Goal: Transaction & Acquisition: Purchase product/service

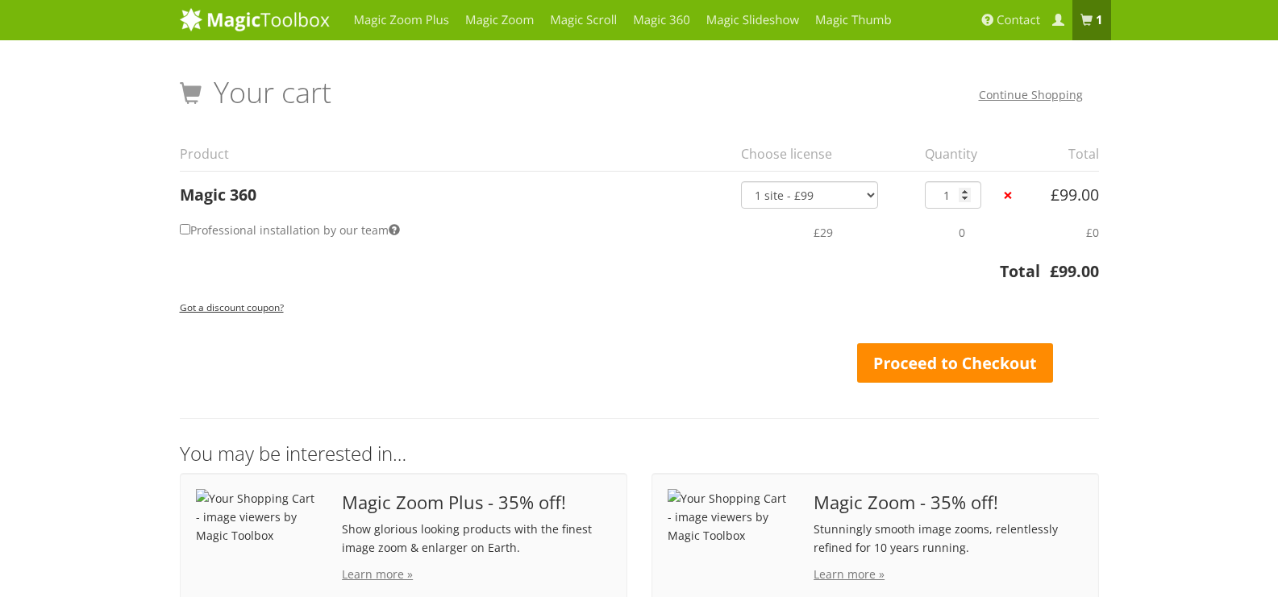
click at [943, 364] on link "Proceed to Checkout" at bounding box center [955, 363] width 197 height 40
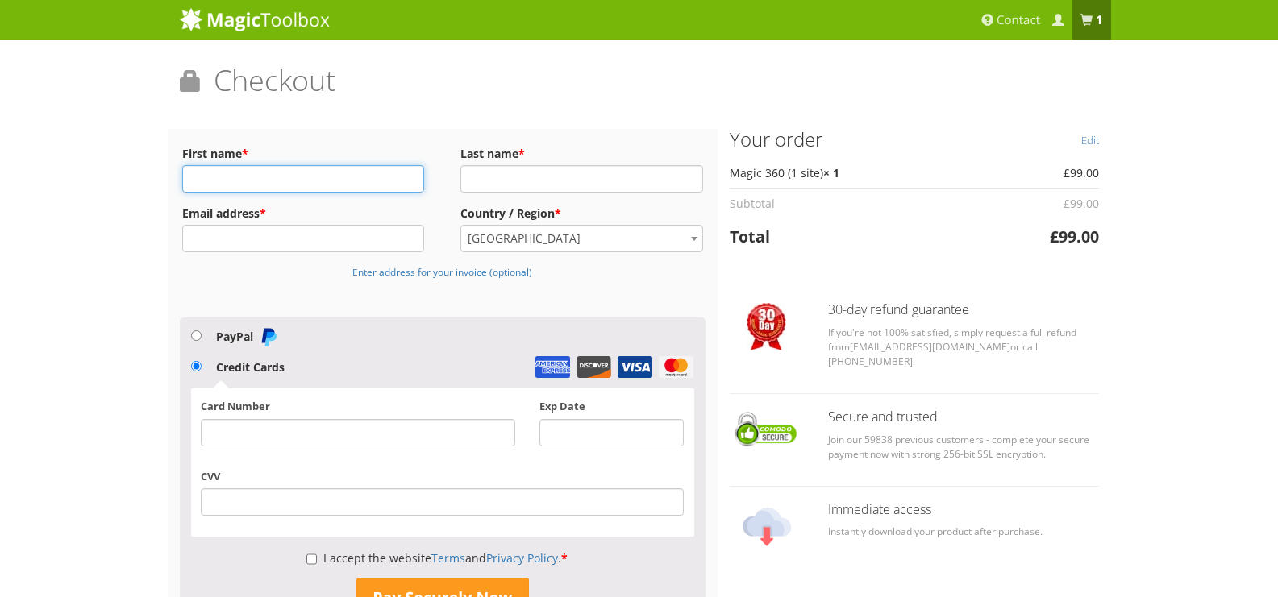
click at [281, 182] on input "First name *" at bounding box center [303, 178] width 243 height 27
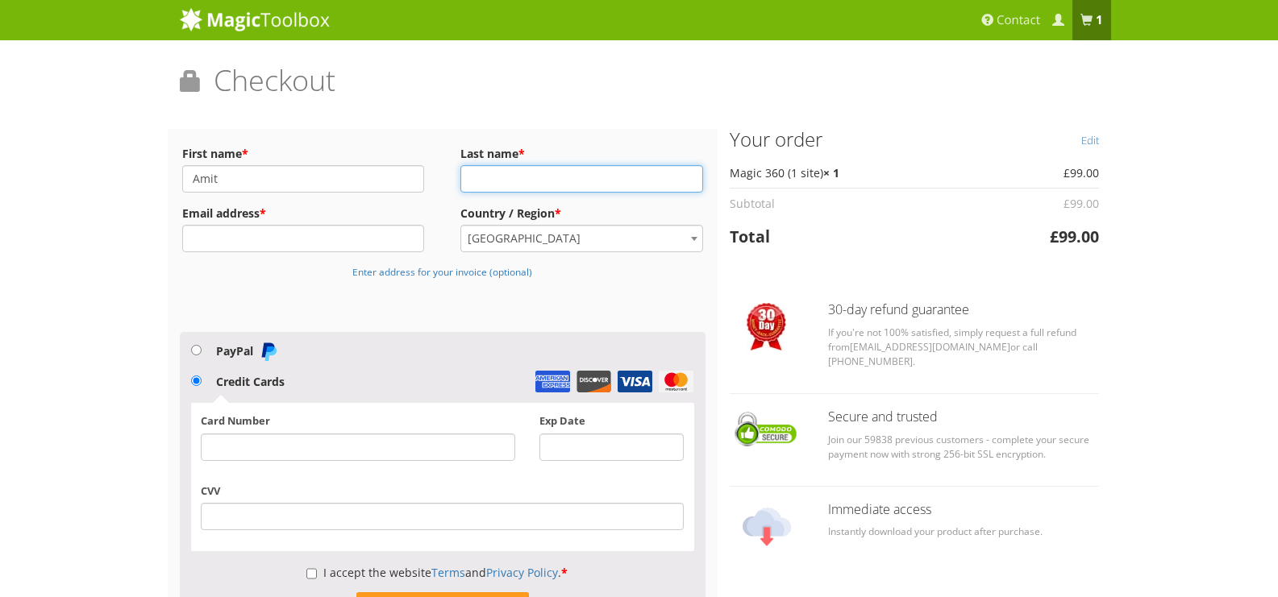
click at [475, 177] on input "Last name *" at bounding box center [581, 178] width 243 height 27
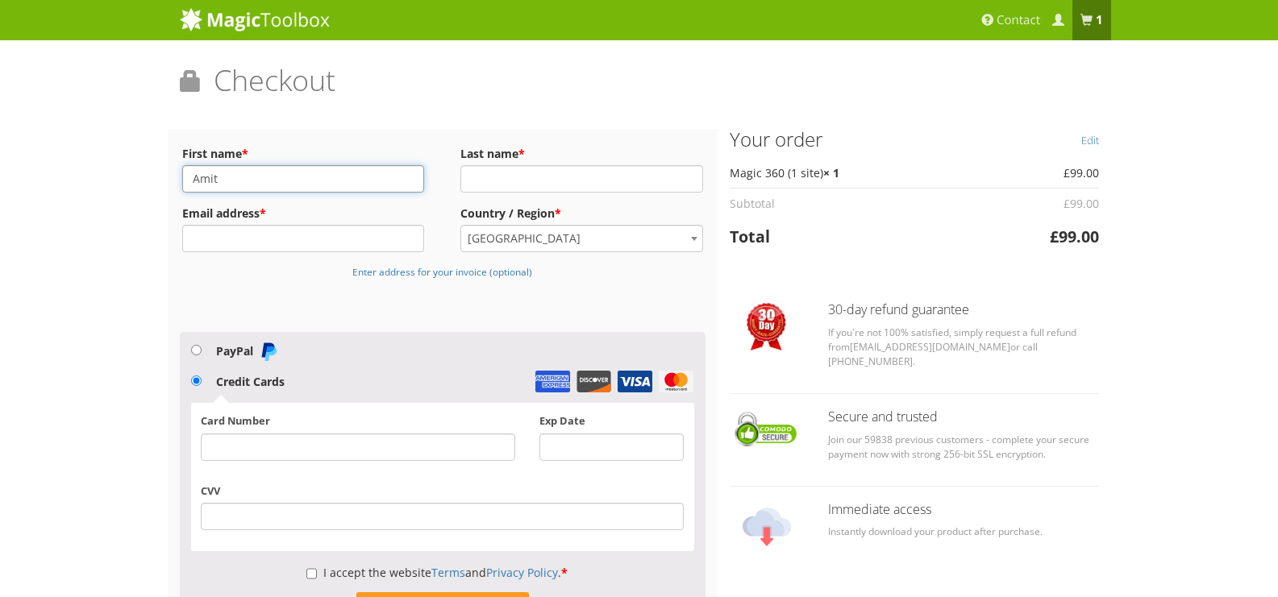
click at [388, 178] on input "Amit" at bounding box center [303, 178] width 243 height 27
type input "Amit Kumar"
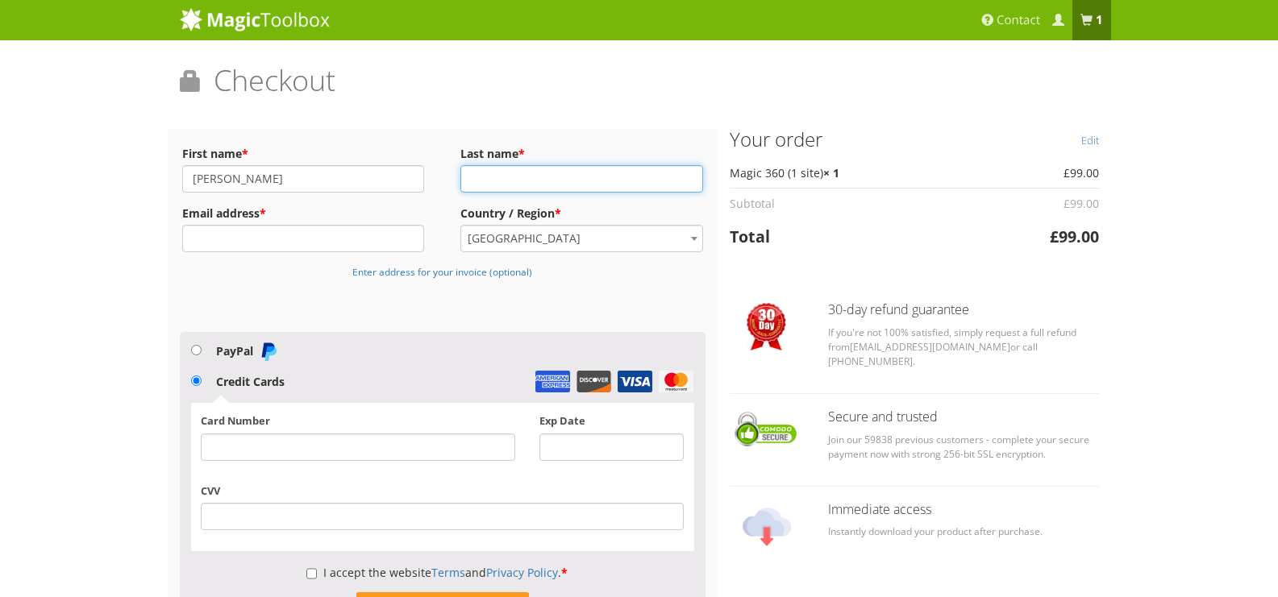
click at [524, 184] on input "Last name *" at bounding box center [581, 178] width 243 height 27
type input "Khan"
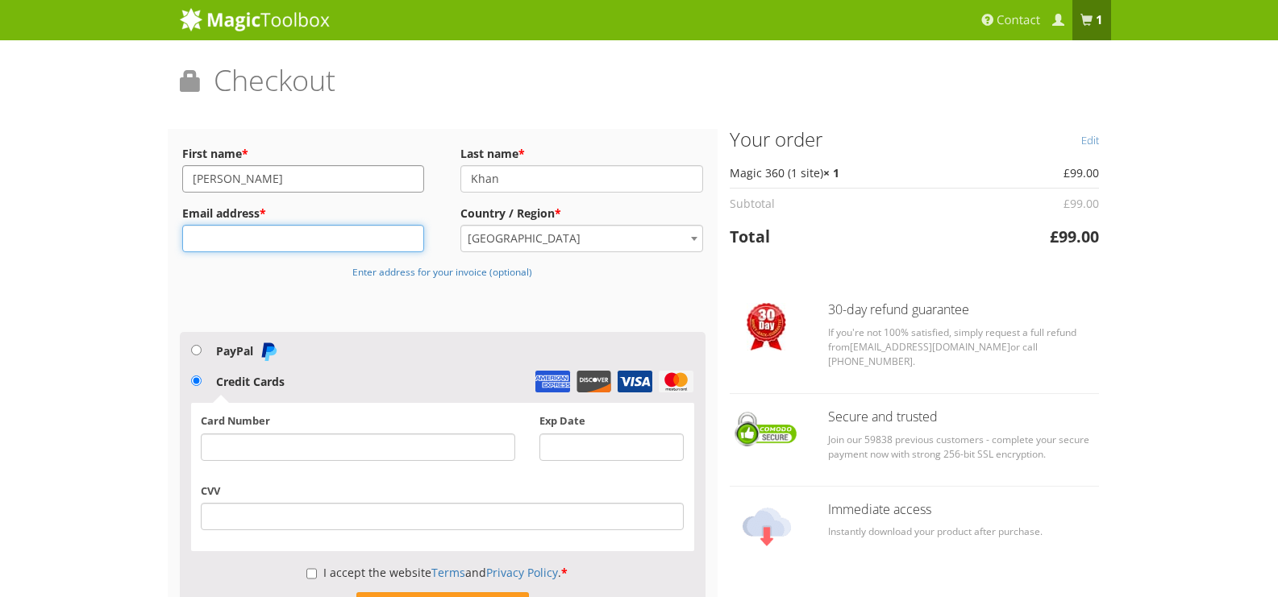
click at [276, 237] on input "Email address *" at bounding box center [303, 238] width 243 height 27
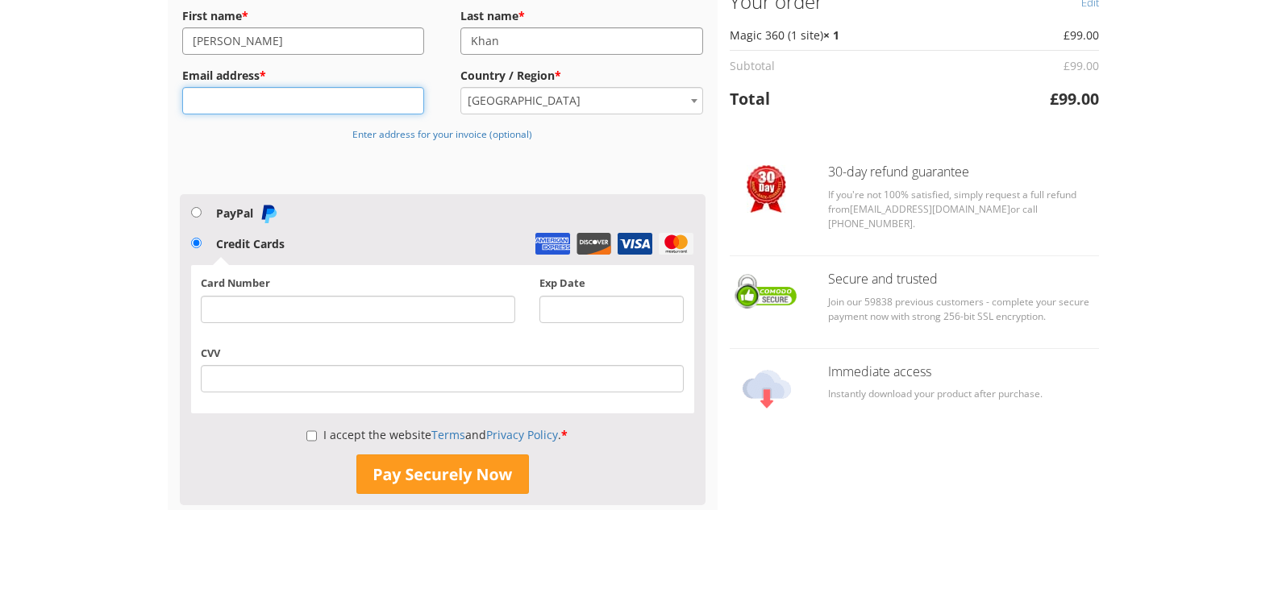
scroll to position [162, 0]
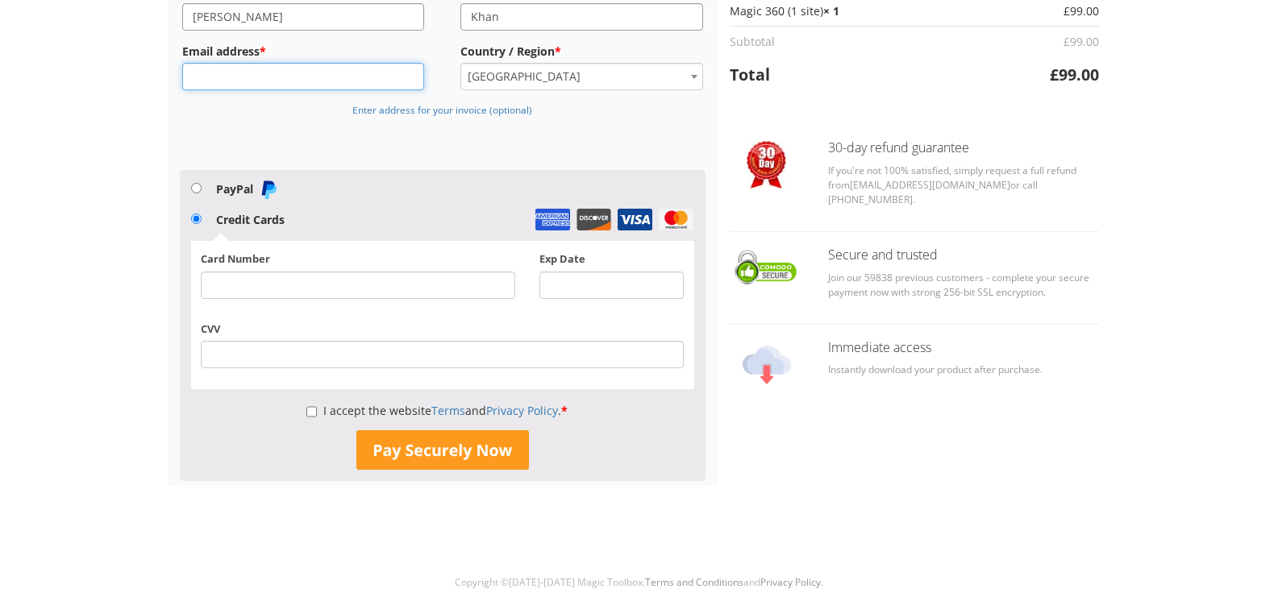
paste input "amit.khan@mjunction.in"
type input "amit.khan@mjunction.in"
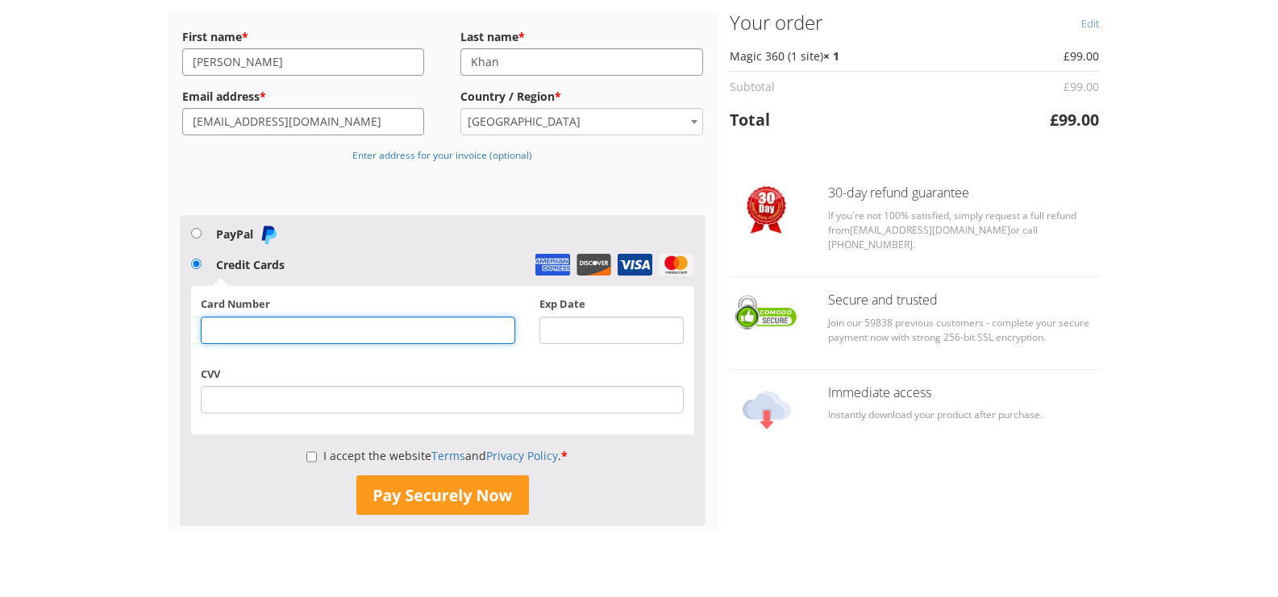
scroll to position [118, 0]
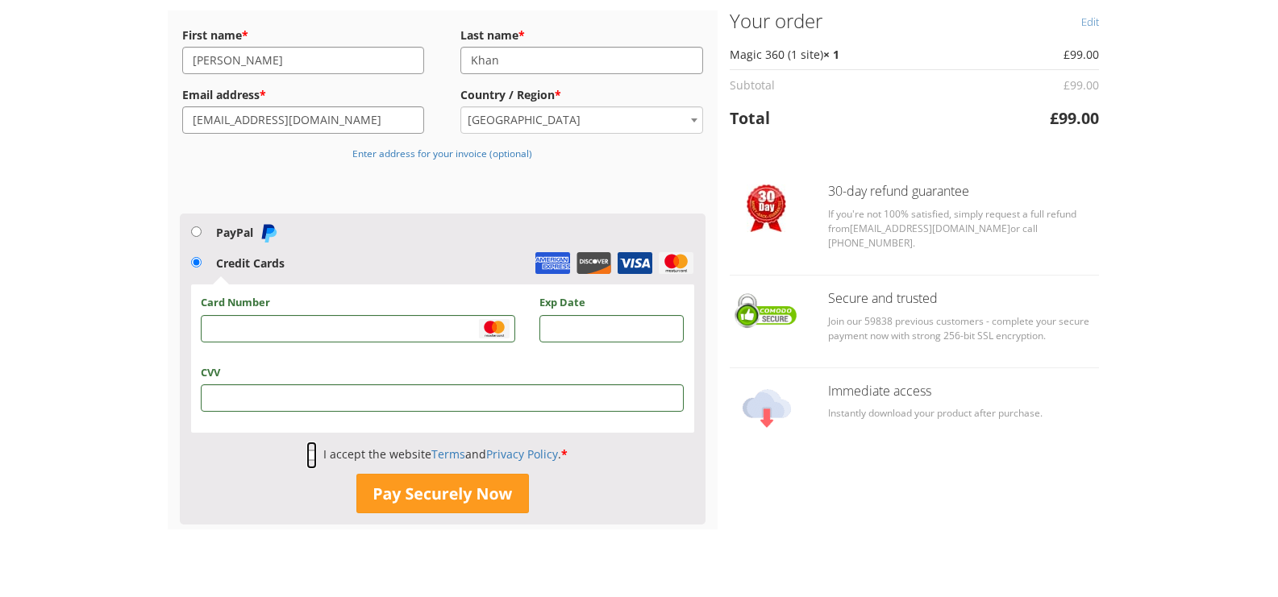
click at [312, 456] on input "I accept the website Terms and Privacy Policy . *" at bounding box center [311, 455] width 10 height 27
checkbox input "true"
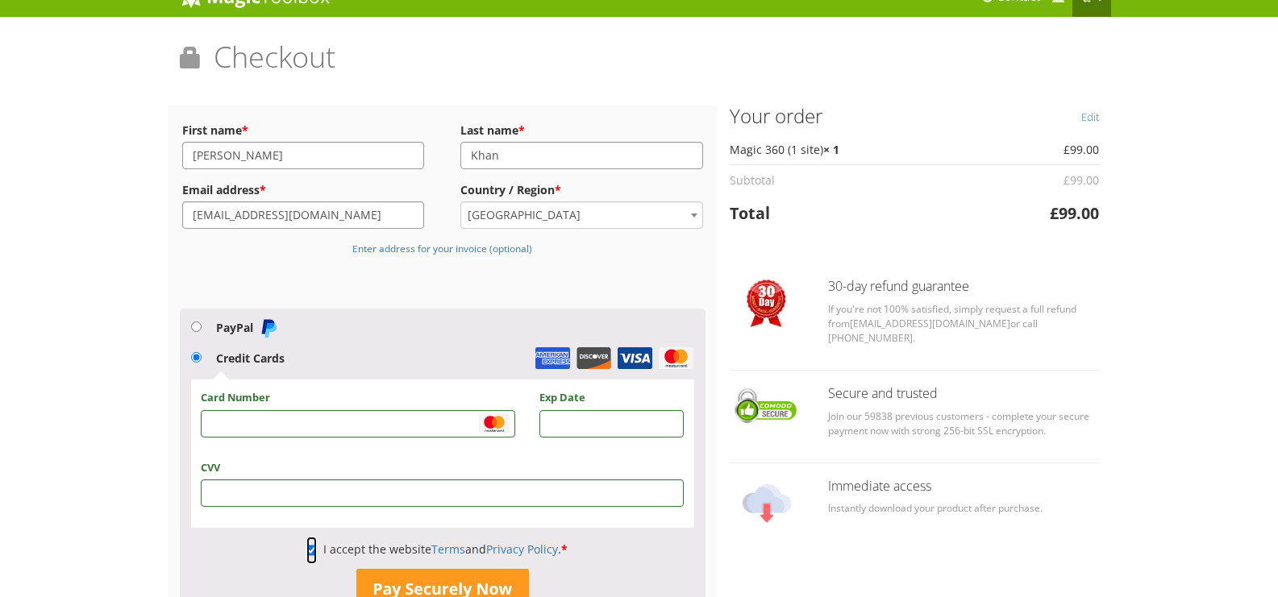
scroll to position [0, 0]
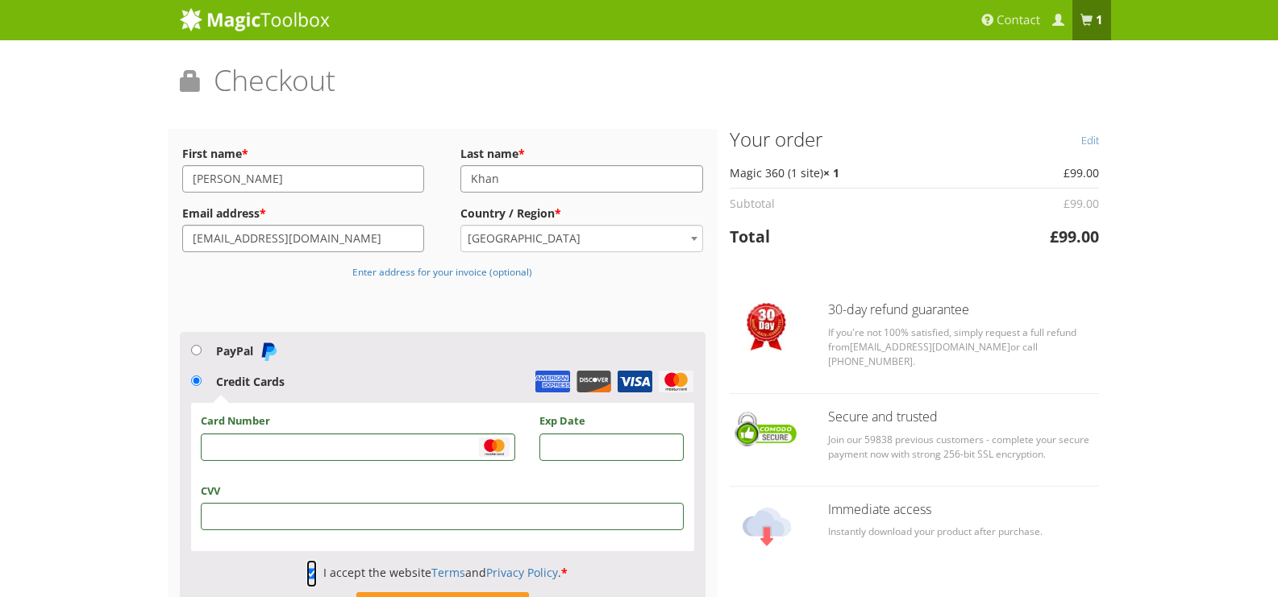
drag, startPoint x: 1289, startPoint y: 273, endPoint x: 1286, endPoint y: 114, distance: 159.6
click at [1277, 113] on html "Magic Zoom Plus Magic Zoom Magic Scroll Magic 360 Magic Slideshow Contact My Ac…" at bounding box center [639, 379] width 1278 height 759
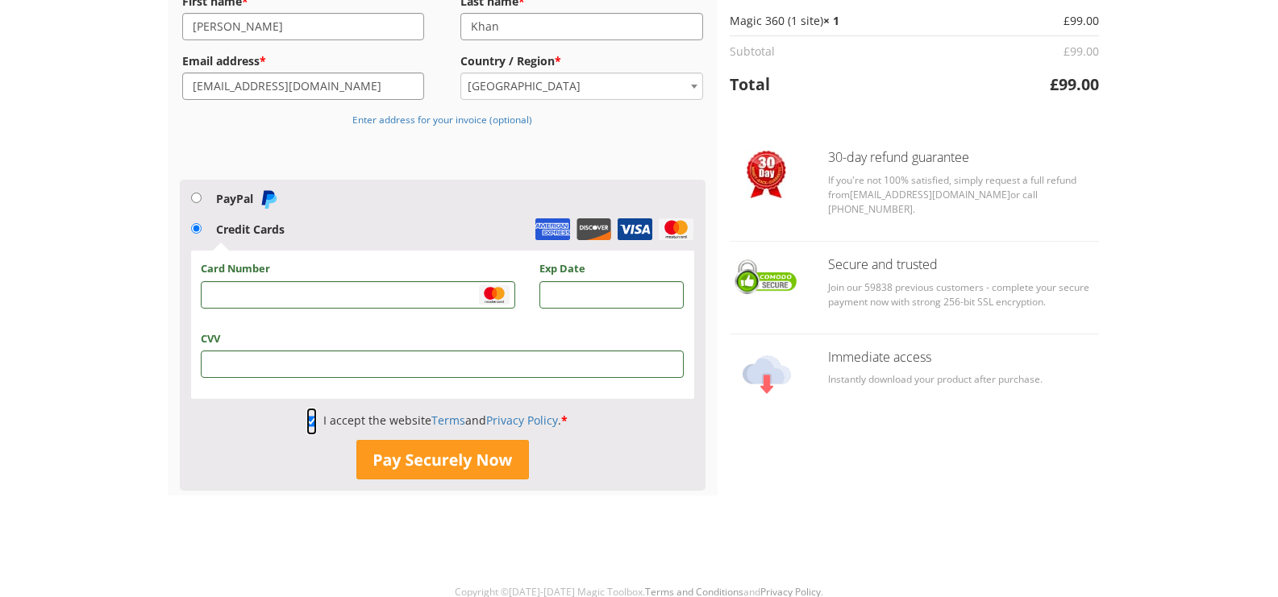
scroll to position [153, 0]
drag, startPoint x: 1289, startPoint y: 204, endPoint x: 1289, endPoint y: 318, distance: 114.5
click at [1277, 318] on html "Magic Zoom Plus Magic Zoom Magic Scroll Magic 360 Magic Slideshow Contact My Ac…" at bounding box center [639, 226] width 1278 height 759
click at [429, 458] on button "Pay Securely Now" at bounding box center [442, 459] width 172 height 40
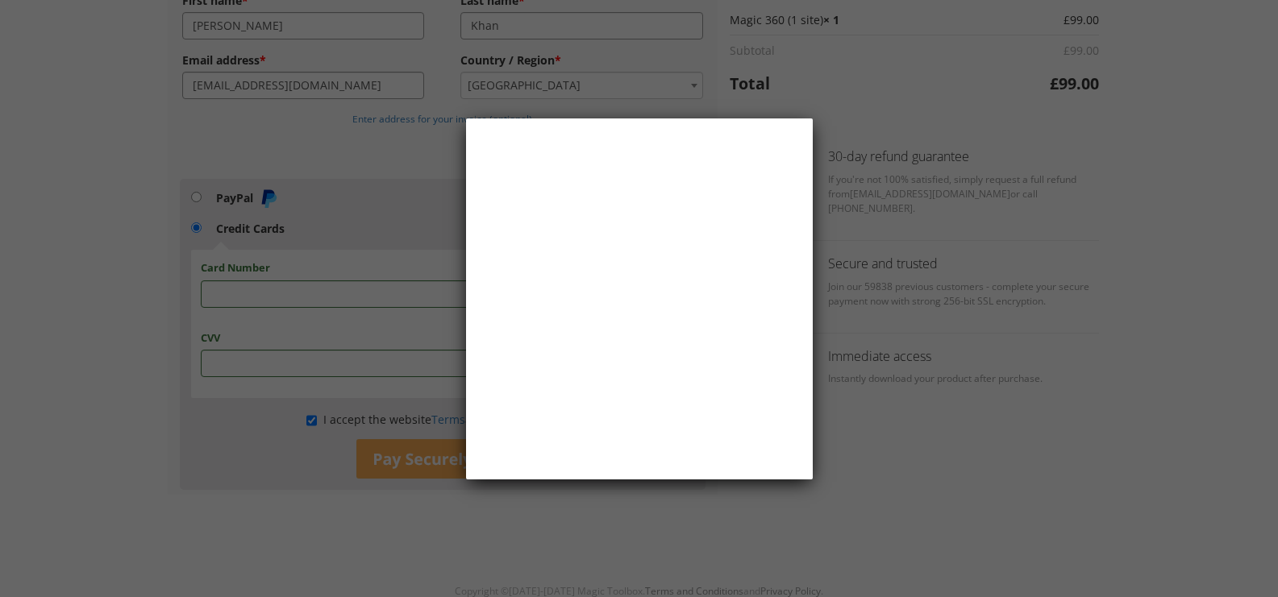
scroll to position [0, 0]
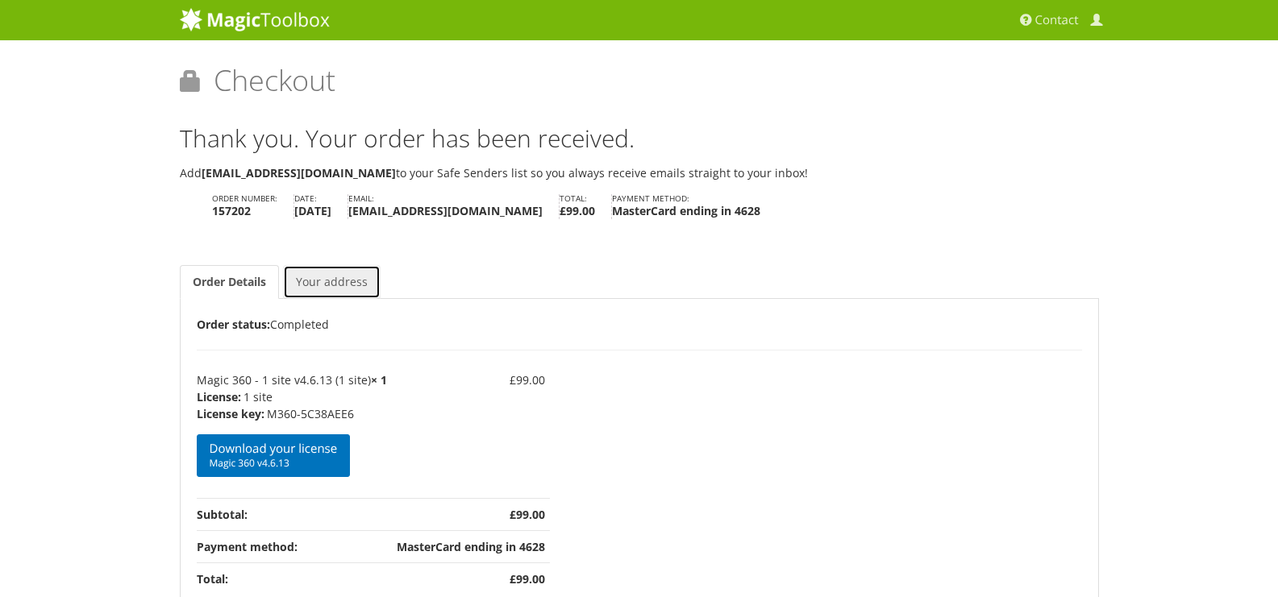
click at [349, 283] on link "Your address" at bounding box center [332, 282] width 98 height 34
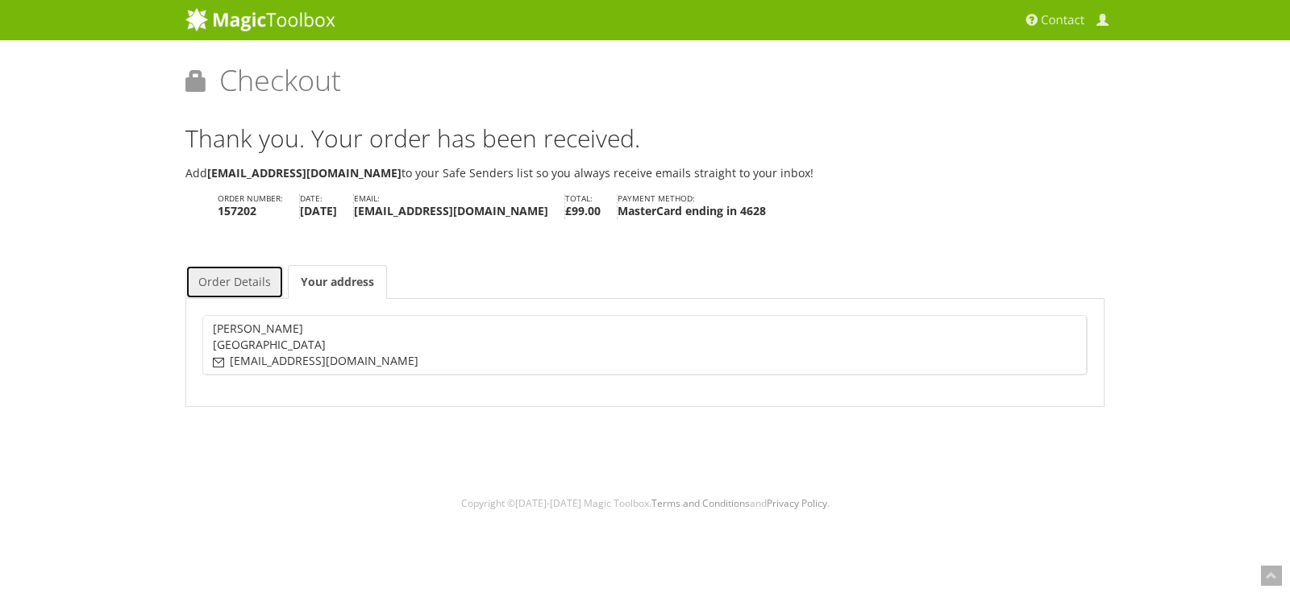
click at [243, 278] on link "Order Details" at bounding box center [234, 282] width 98 height 34
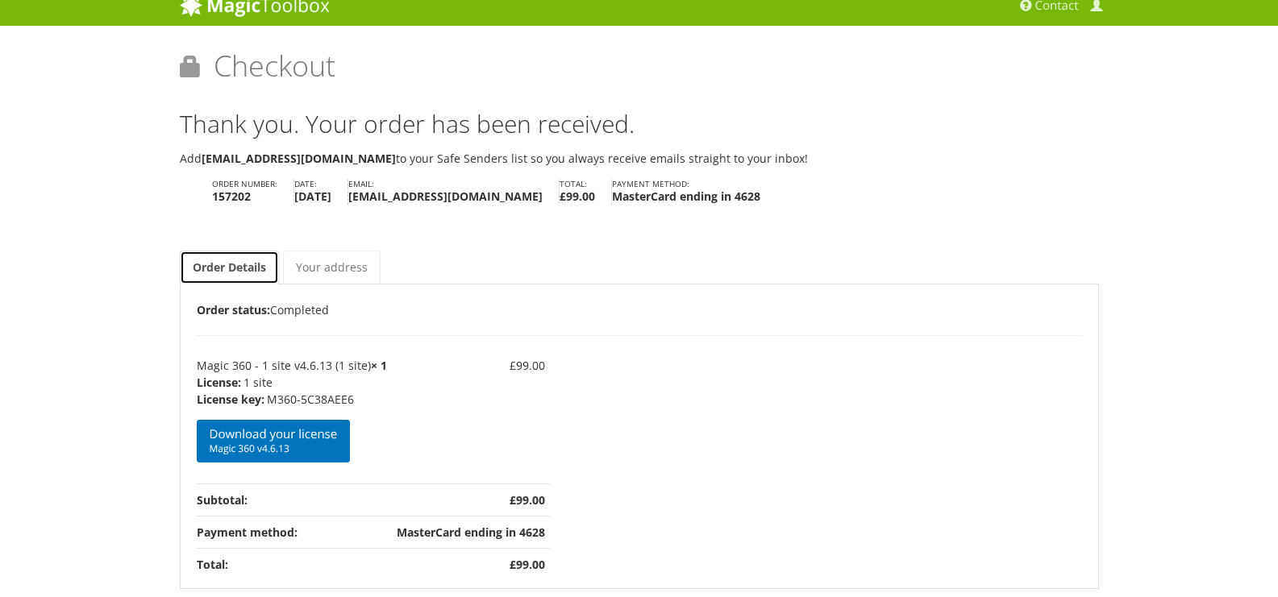
scroll to position [16, 0]
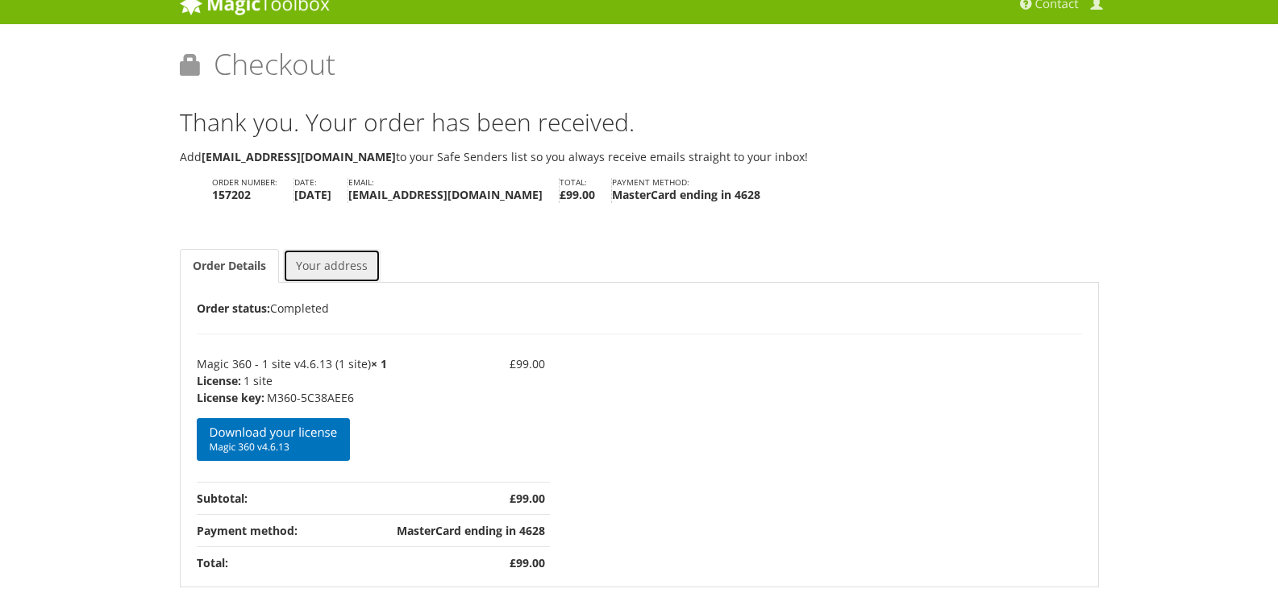
click at [312, 268] on link "Your address" at bounding box center [332, 266] width 98 height 34
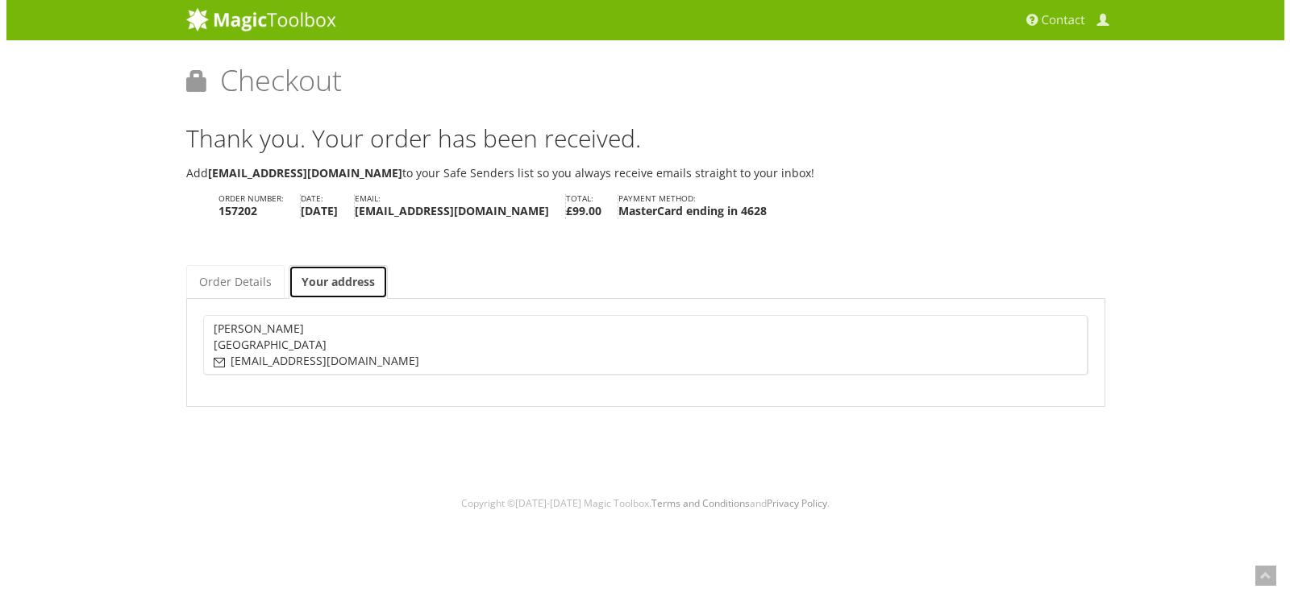
scroll to position [0, 0]
click at [236, 271] on link "Order Details" at bounding box center [234, 282] width 98 height 34
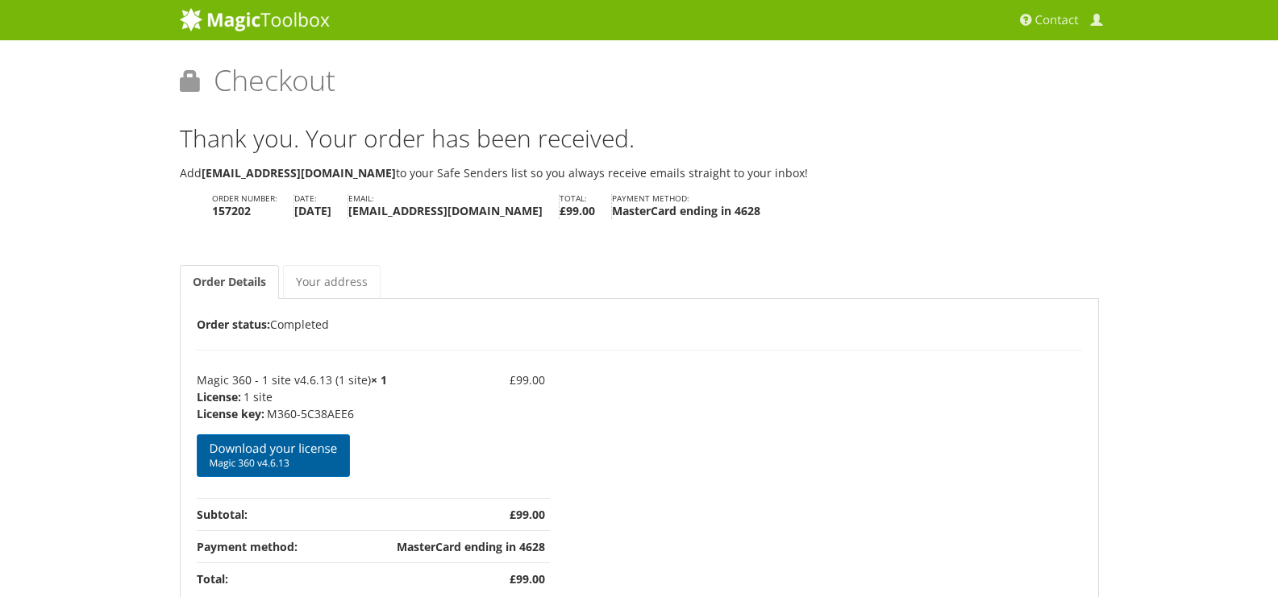
click at [280, 459] on span "Magic 360 v4.6.13" at bounding box center [274, 463] width 128 height 13
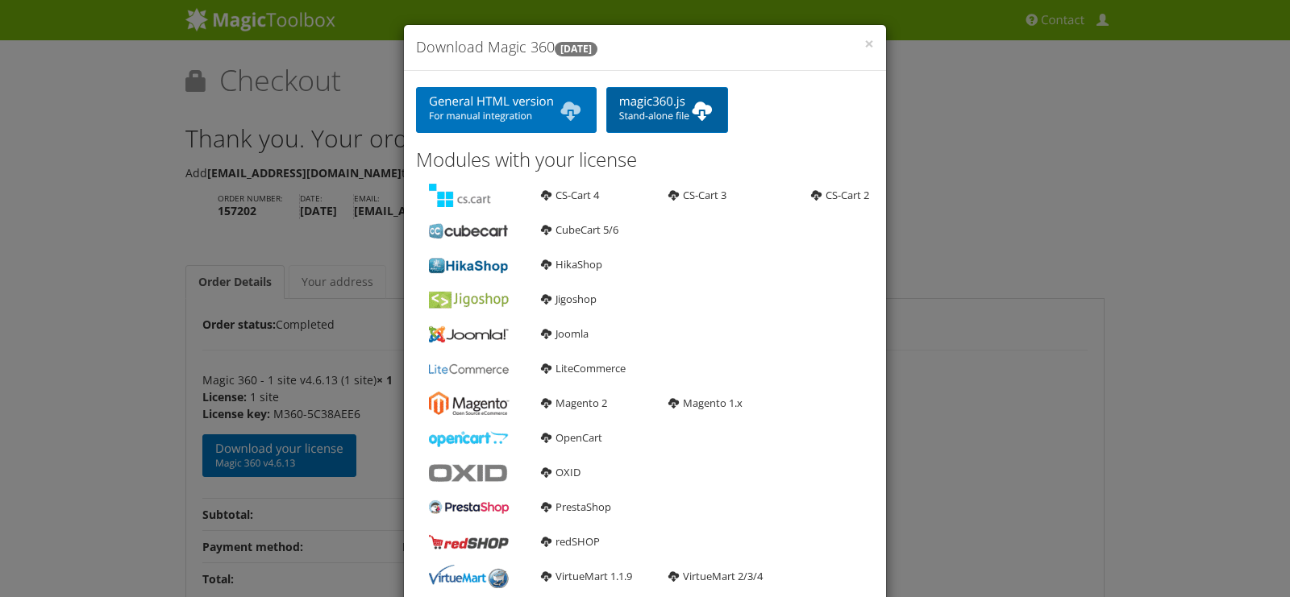
click at [706, 114] on b at bounding box center [702, 110] width 26 height 32
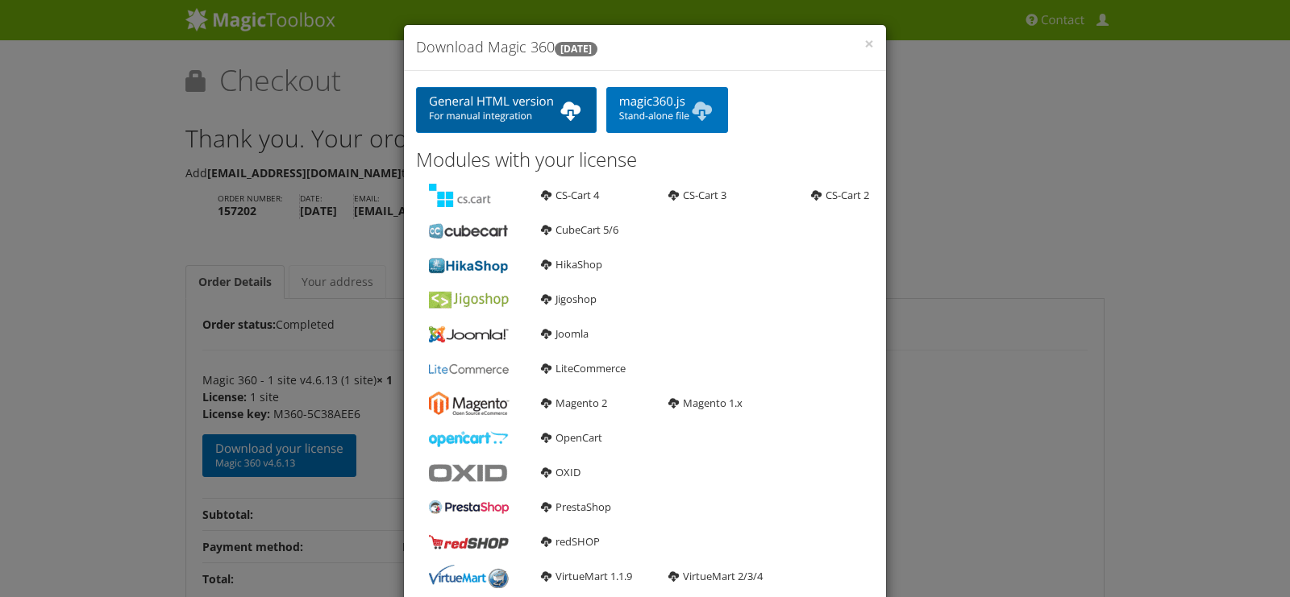
click at [566, 113] on b at bounding box center [571, 110] width 26 height 32
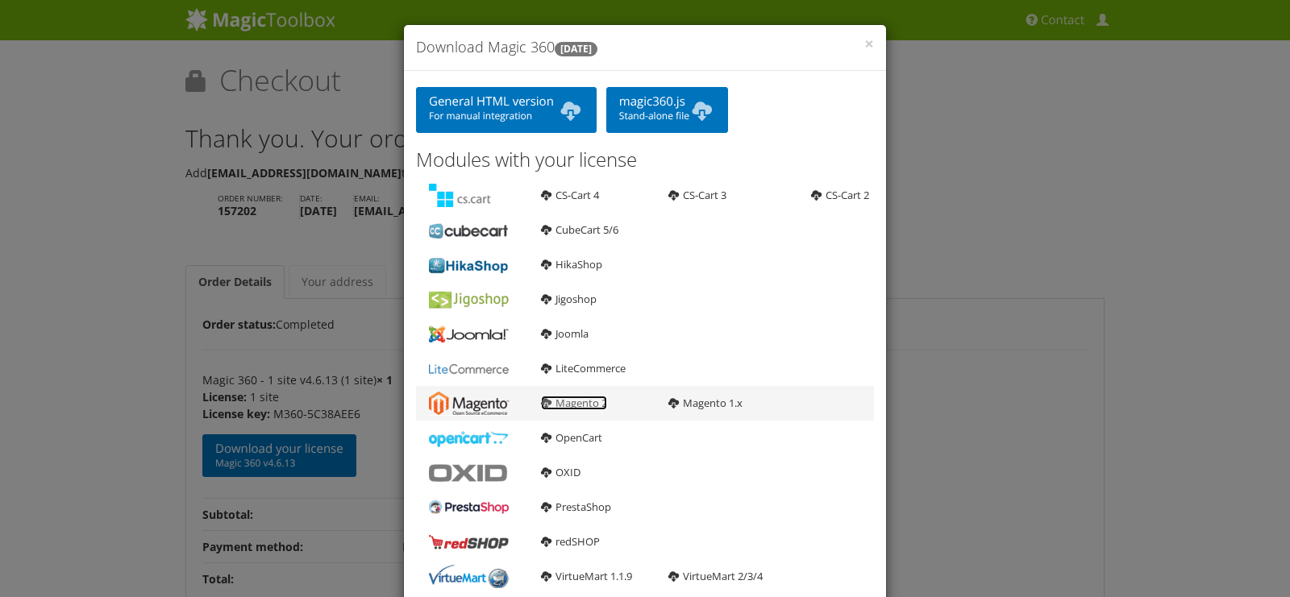
click at [573, 404] on link "Magento 2" at bounding box center [574, 403] width 66 height 15
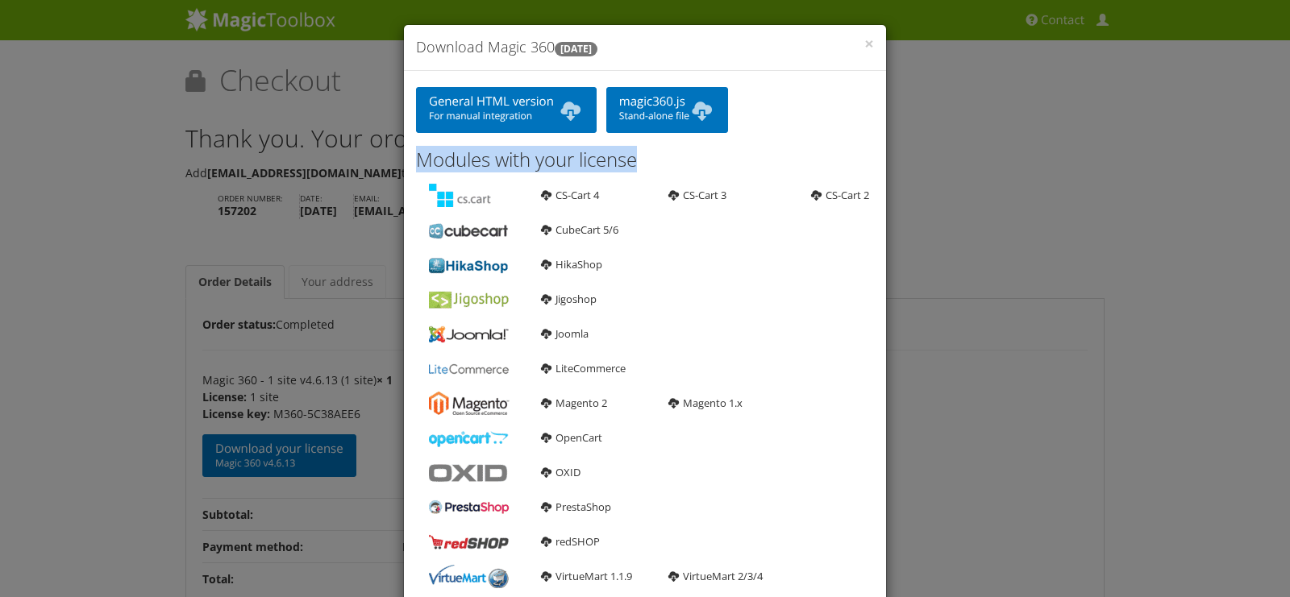
drag, startPoint x: 1289, startPoint y: 202, endPoint x: 1250, endPoint y: 127, distance: 85.1
click at [1250, 127] on div "× Download Magic 360 4.6.13 General HTML version For manual integration magic36…" at bounding box center [645, 298] width 1290 height 597
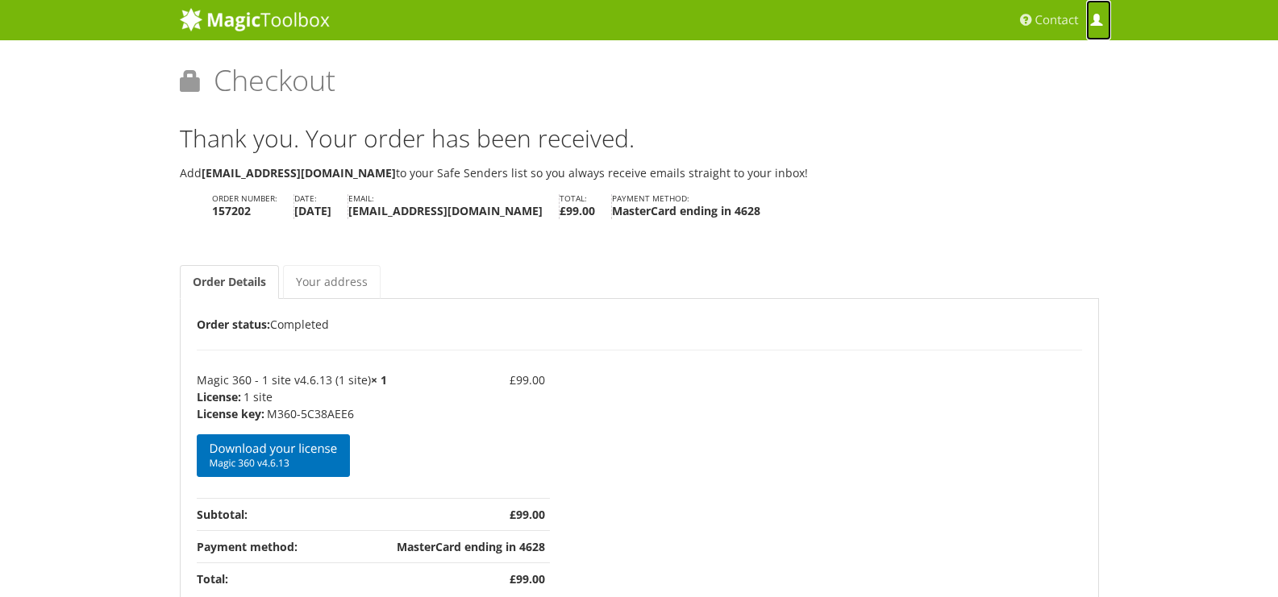
click at [1097, 23] on span at bounding box center [1096, 21] width 12 height 12
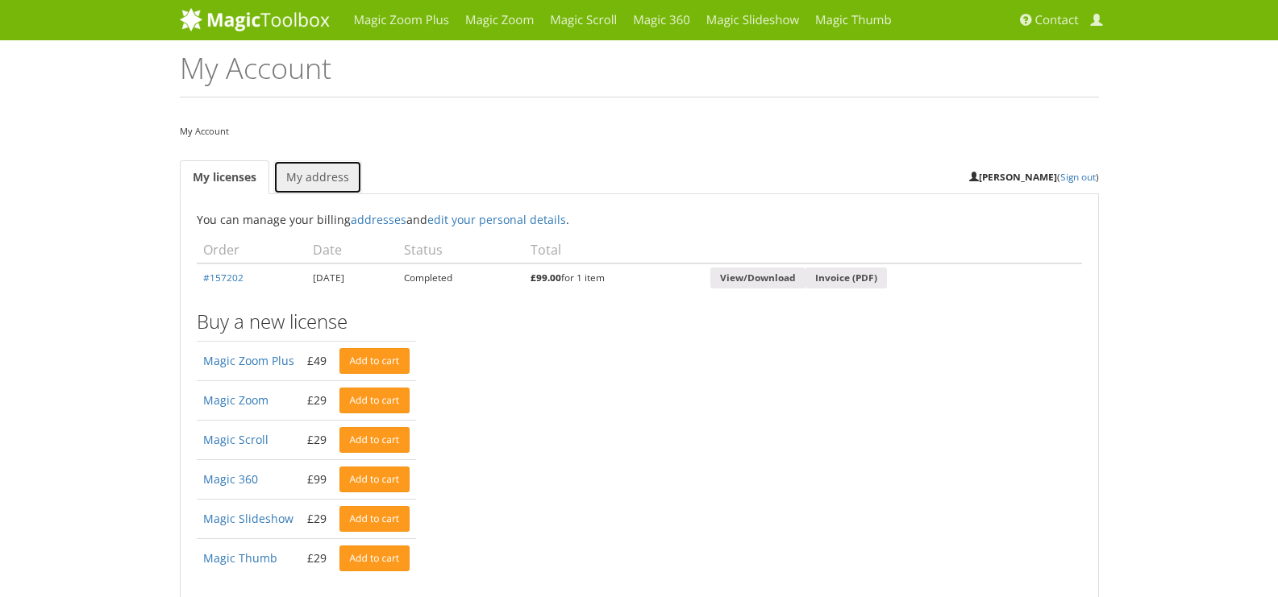
click at [320, 183] on link "My address" at bounding box center [317, 177] width 89 height 34
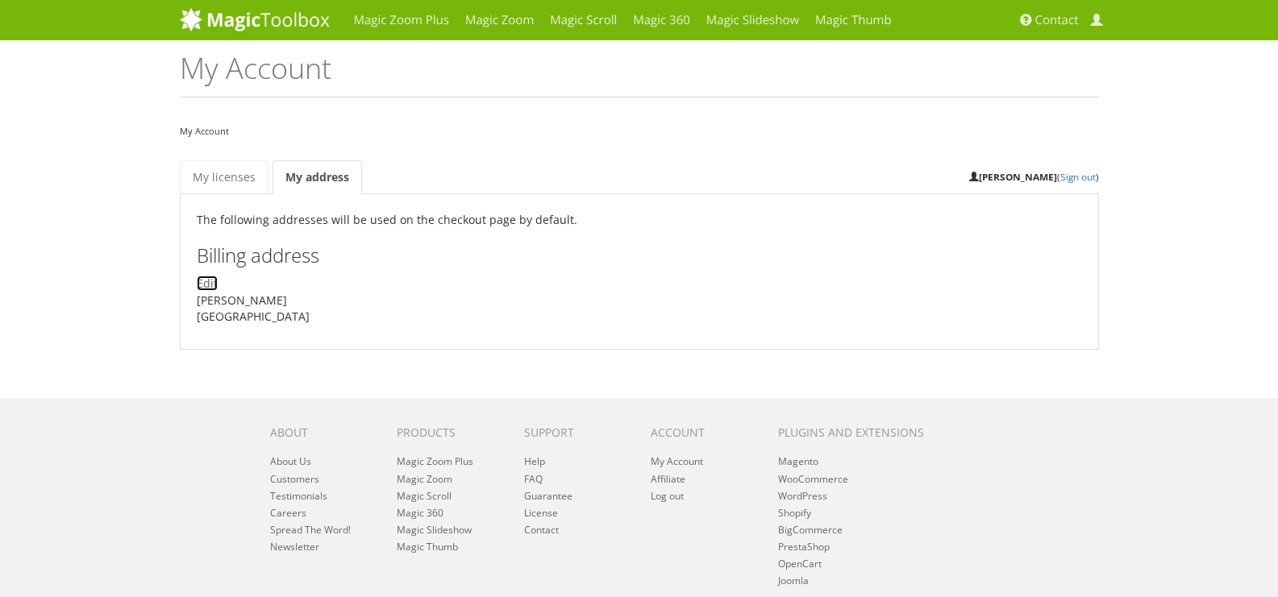
click at [206, 285] on link "Edit" at bounding box center [207, 283] width 21 height 15
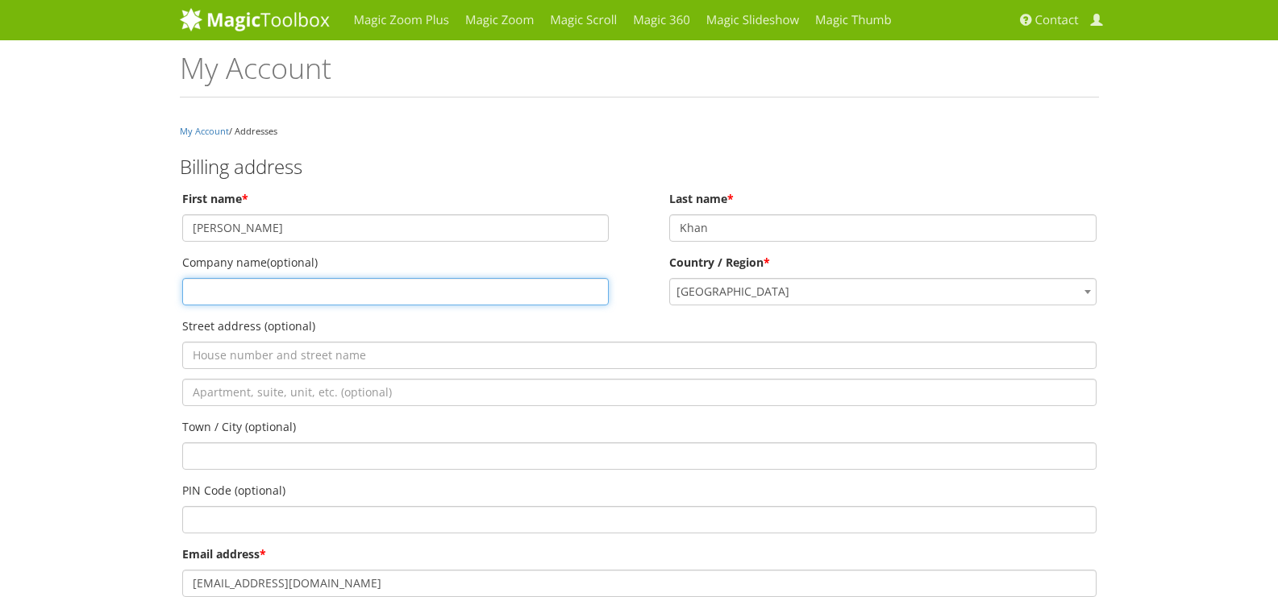
click at [279, 297] on input "Company name (optional)" at bounding box center [395, 291] width 427 height 27
type input "mjunction services limited"
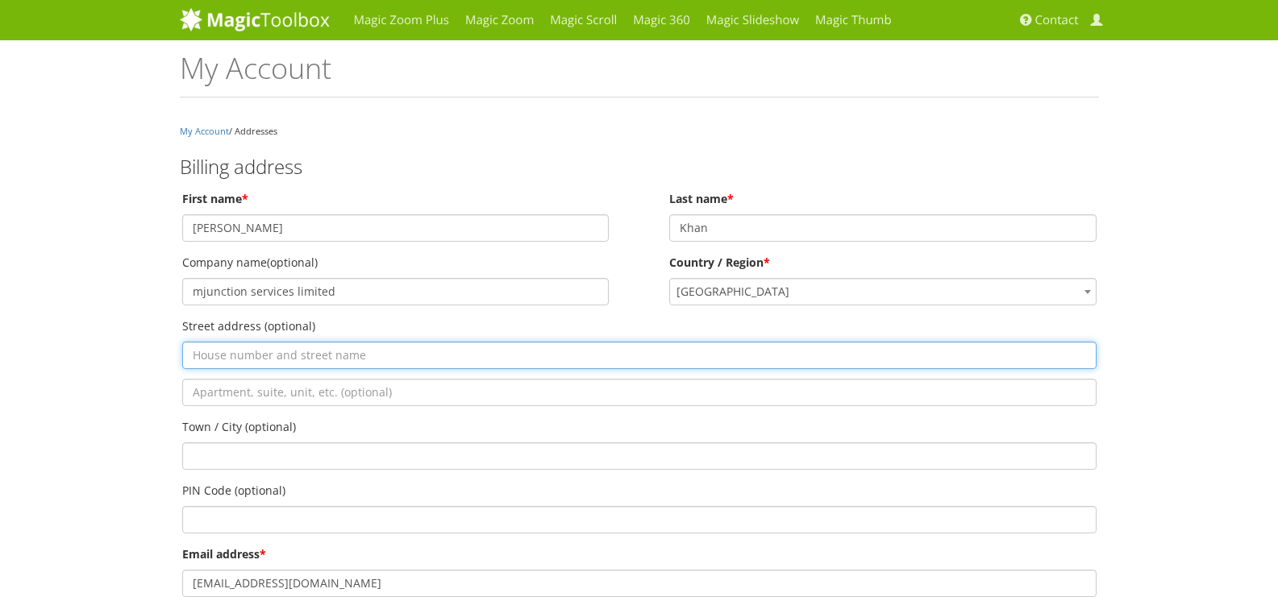
click at [259, 359] on input "Street address (optional)" at bounding box center [639, 355] width 914 height 27
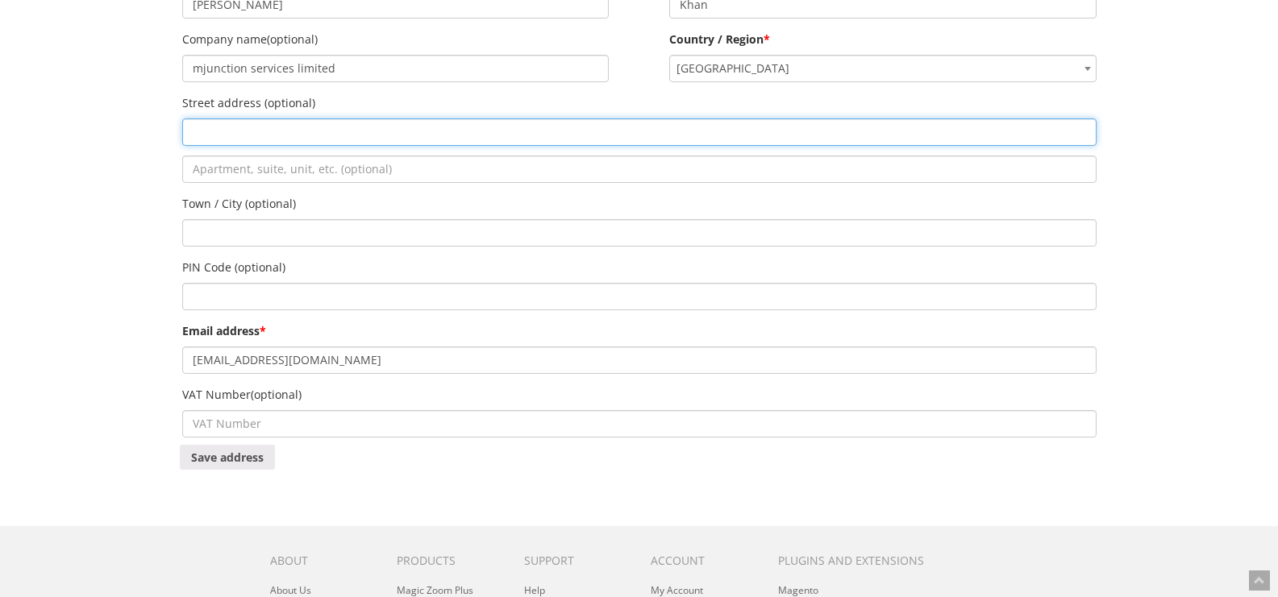
scroll to position [225, 0]
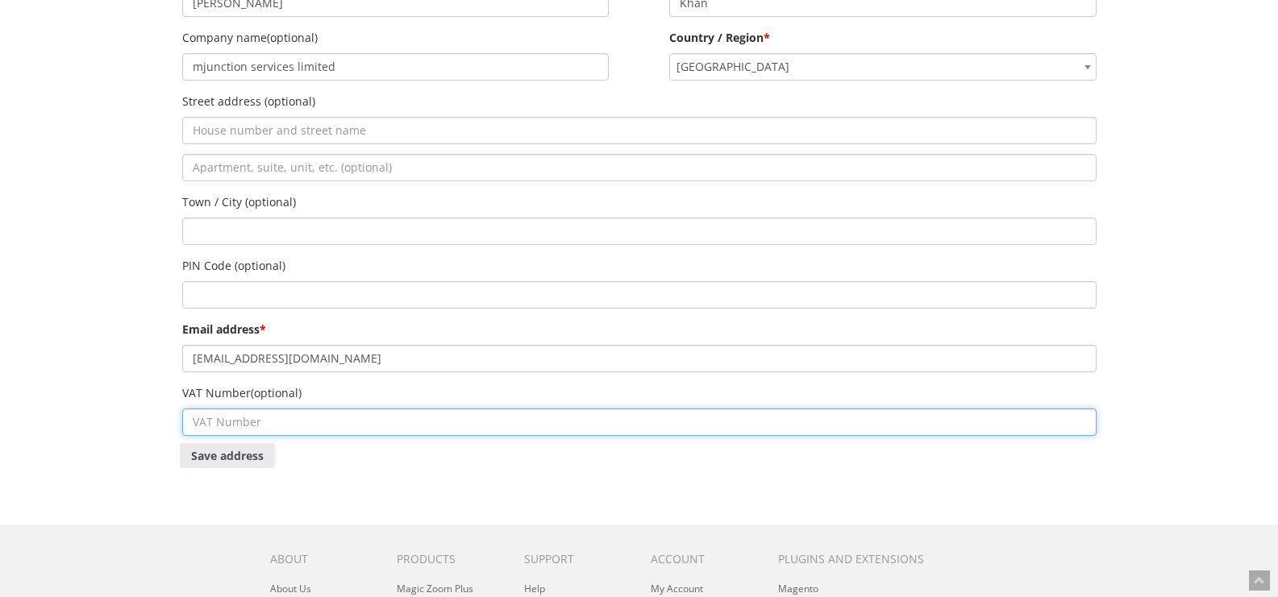
click at [313, 428] on input "VAT Number (optional)" at bounding box center [639, 422] width 914 height 27
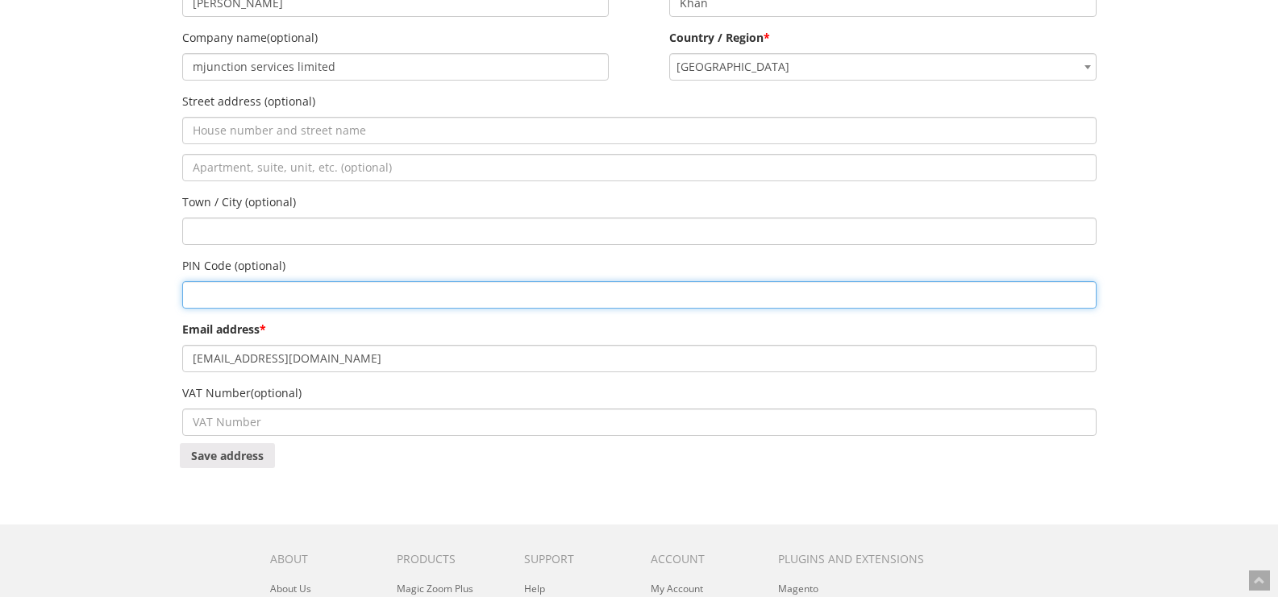
click at [252, 298] on input "PIN Code (optional)" at bounding box center [639, 294] width 914 height 27
type input "700091"
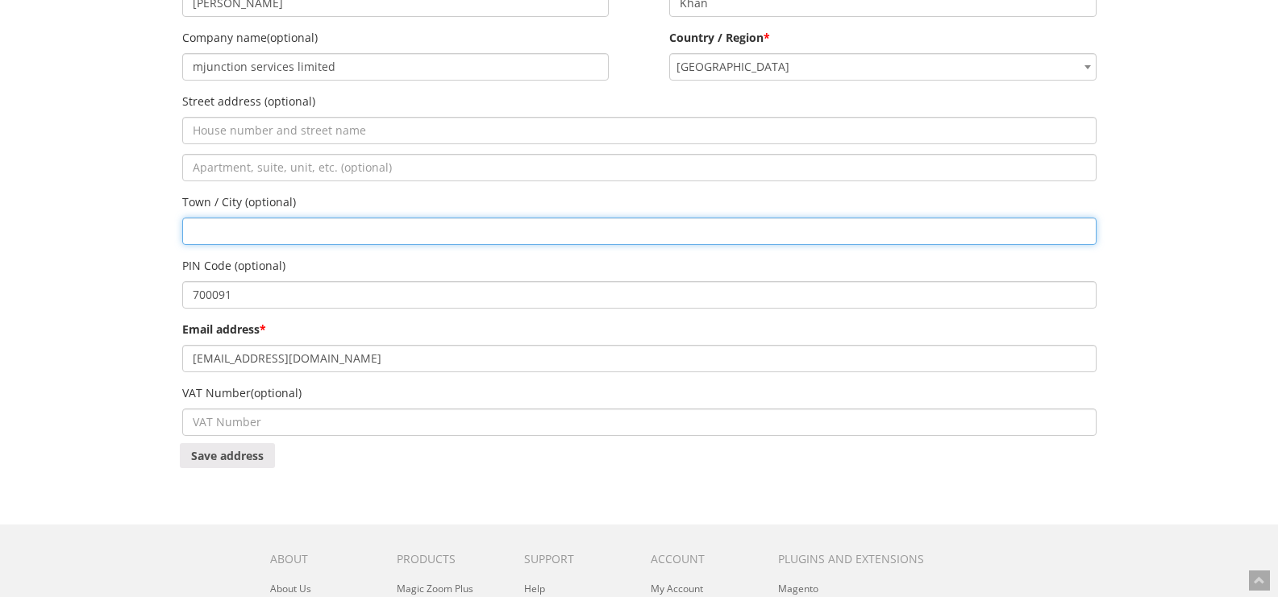
click at [241, 227] on input "Town / City (optional)" at bounding box center [639, 231] width 914 height 27
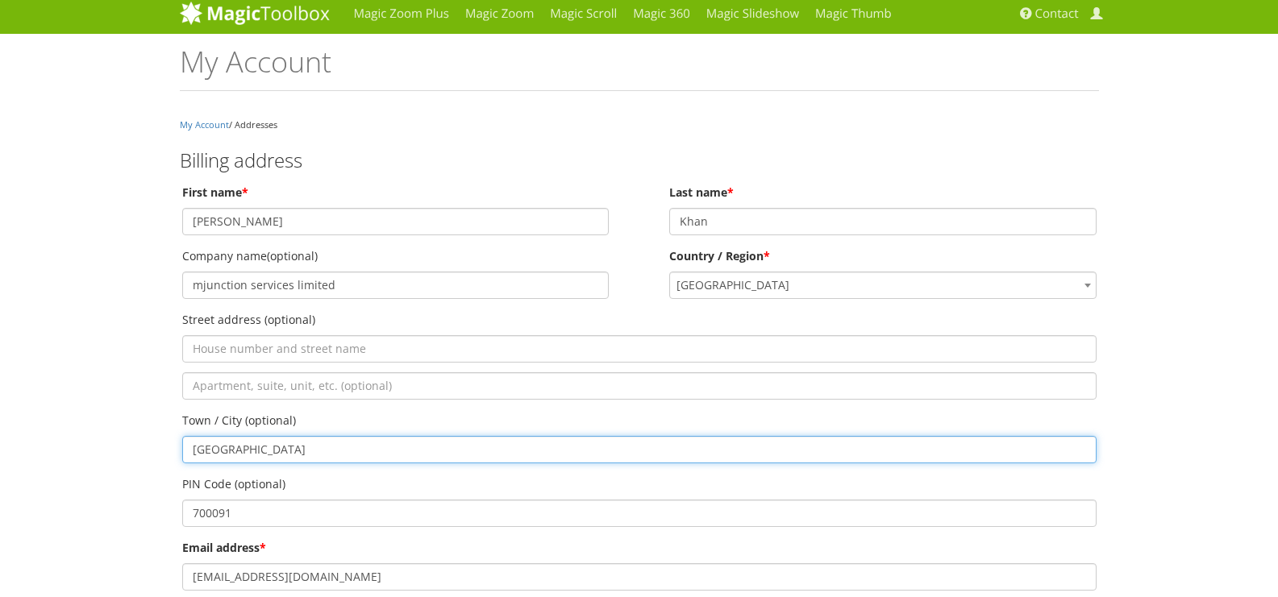
scroll to position [11, 0]
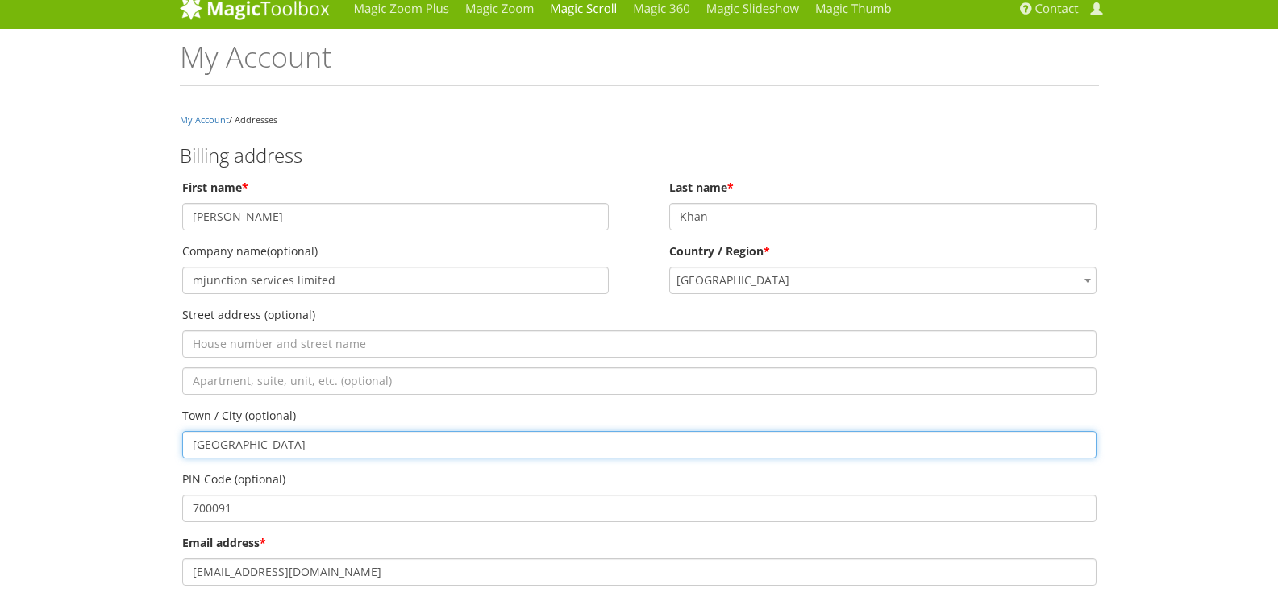
type input "Kolkata"
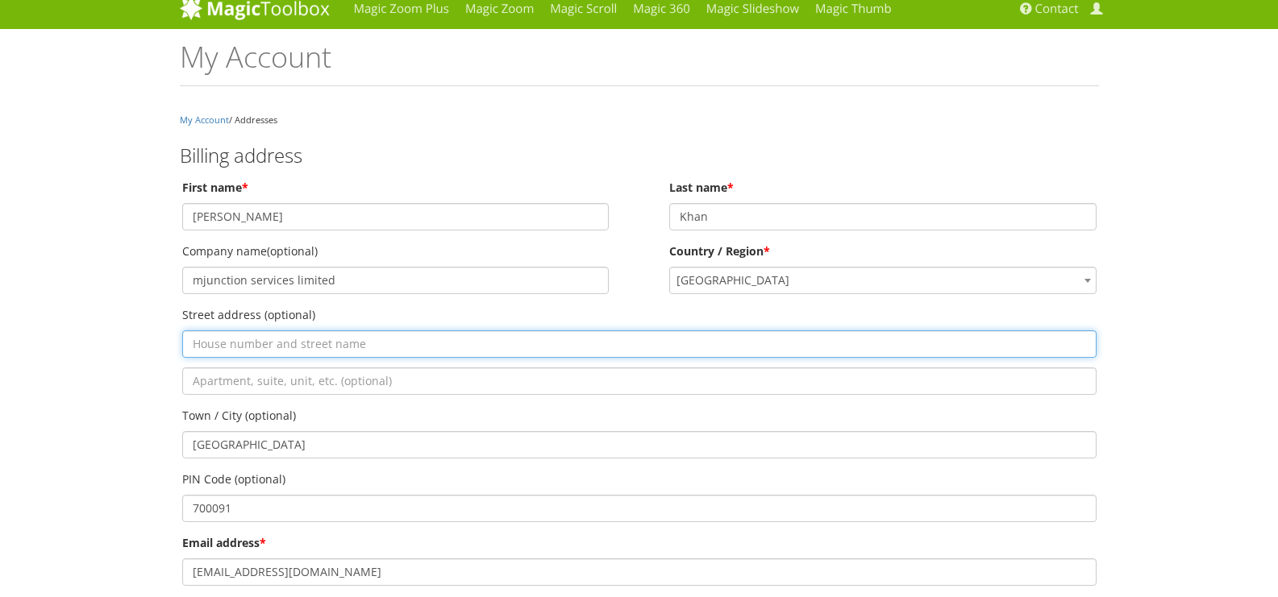
click at [217, 338] on input "Street address (optional)" at bounding box center [639, 343] width 914 height 27
paste input "Godrej Waterside, 3rd Floor & 9th Floor,"
type input "[PERSON_NAME], 3rd Floor & 9th Floor"
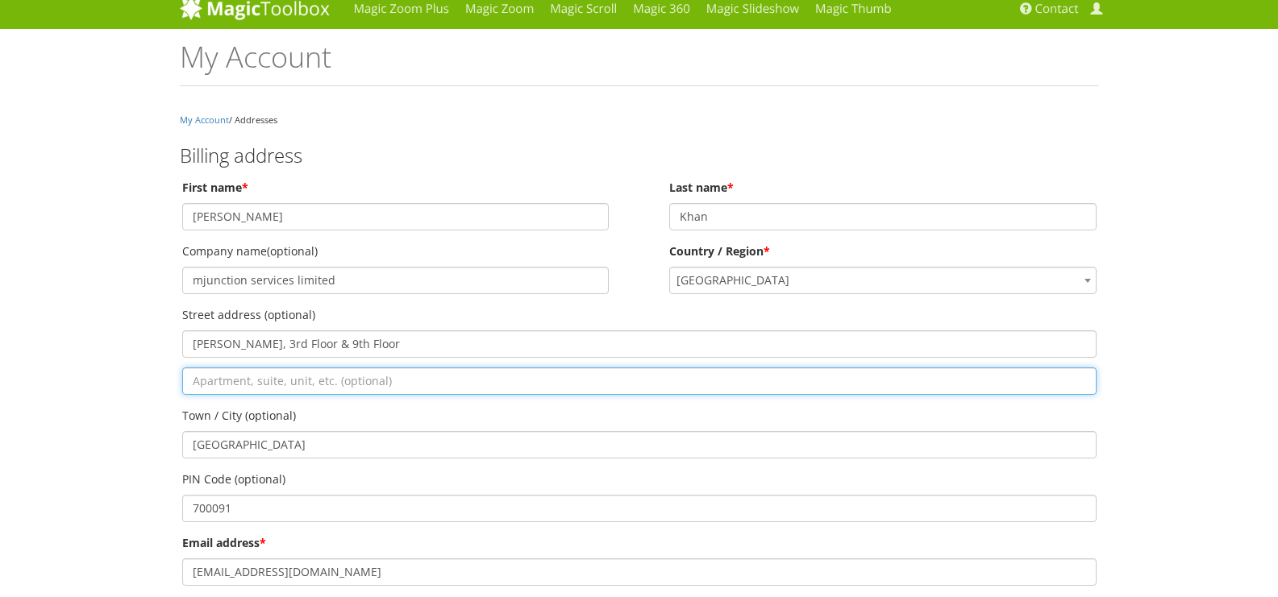
click at [251, 380] on input "Apartment, suite, unit, etc. (optional)" at bounding box center [639, 381] width 914 height 27
paste input "[STREET_ADDRESS]"
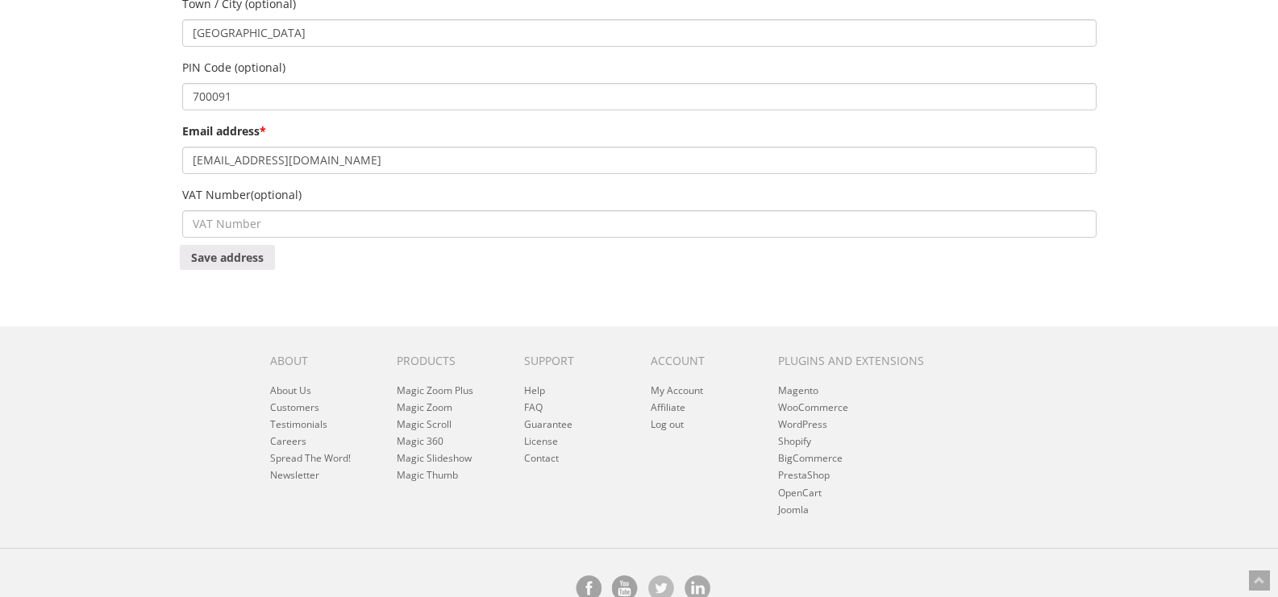
scroll to position [444, 0]
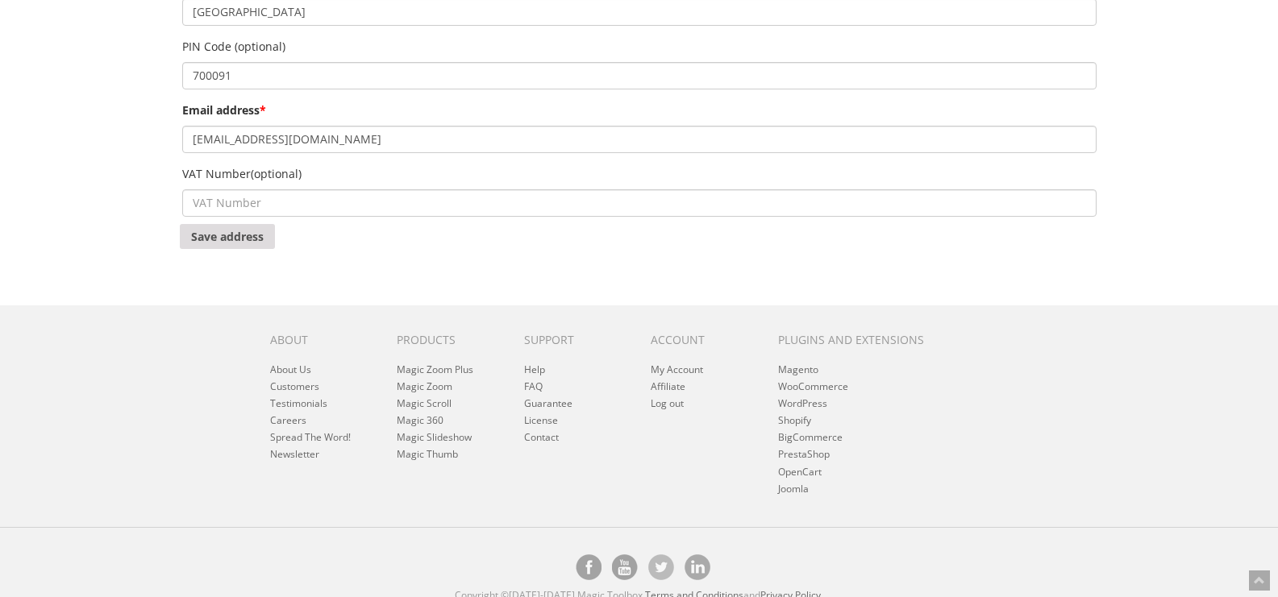
type input "[STREET_ADDRESS]"
click at [224, 237] on button "Save address" at bounding box center [227, 236] width 95 height 25
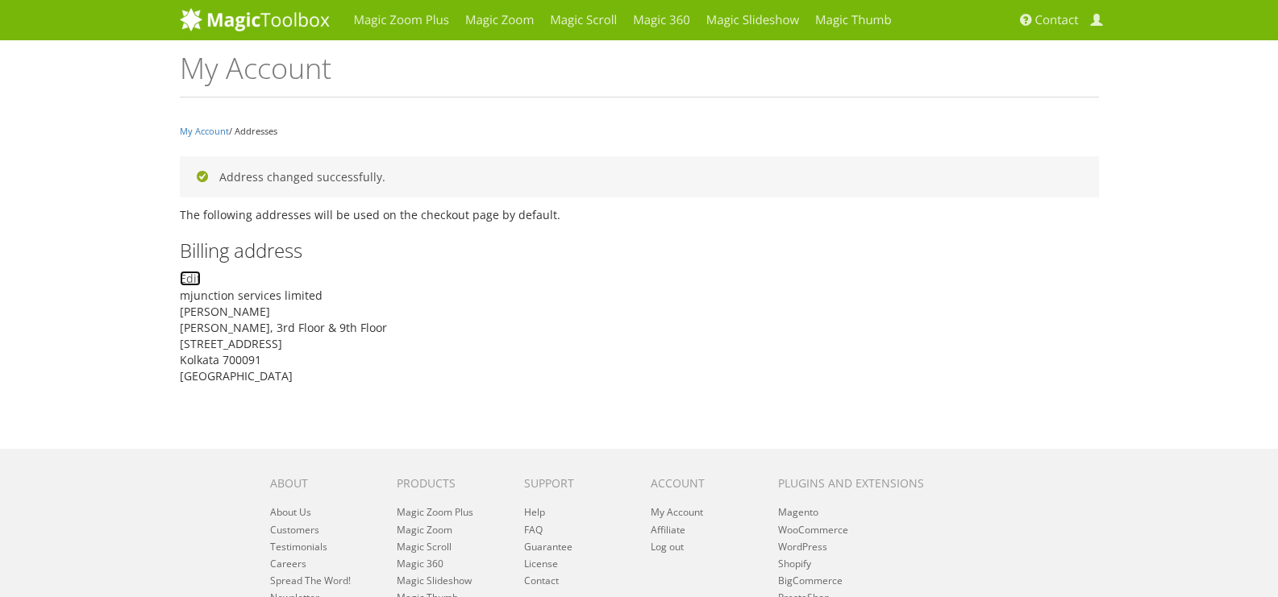
click at [191, 279] on link "Edit" at bounding box center [190, 278] width 21 height 15
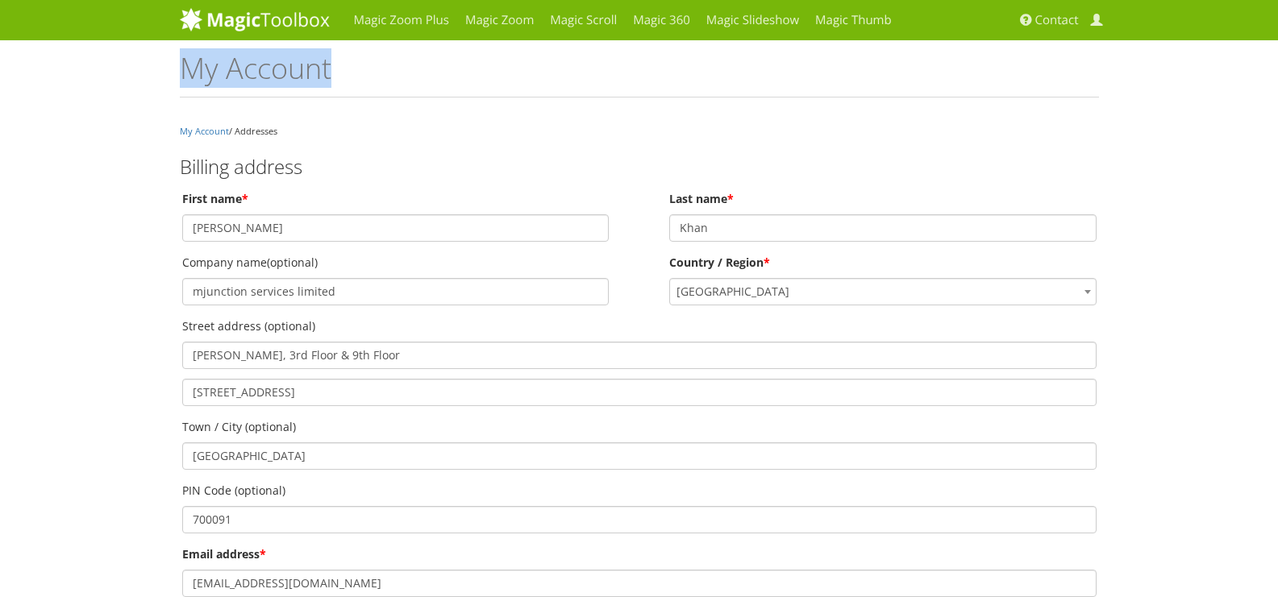
drag, startPoint x: 1289, startPoint y: 10, endPoint x: 1289, endPoint y: 105, distance: 95.1
click at [1277, 105] on html "Magic Zoom Plus Magic Zoom Magic Scroll Magic 360 Magic Slideshow Contact My Ac…" at bounding box center [639, 527] width 1278 height 1054
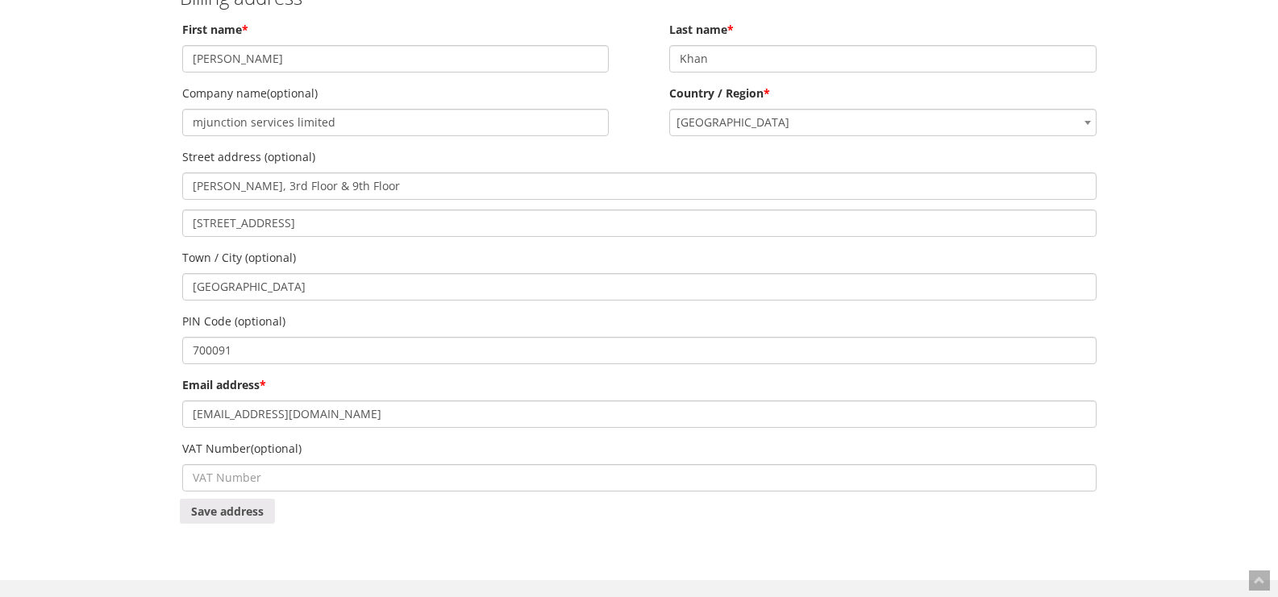
scroll to position [203, 0]
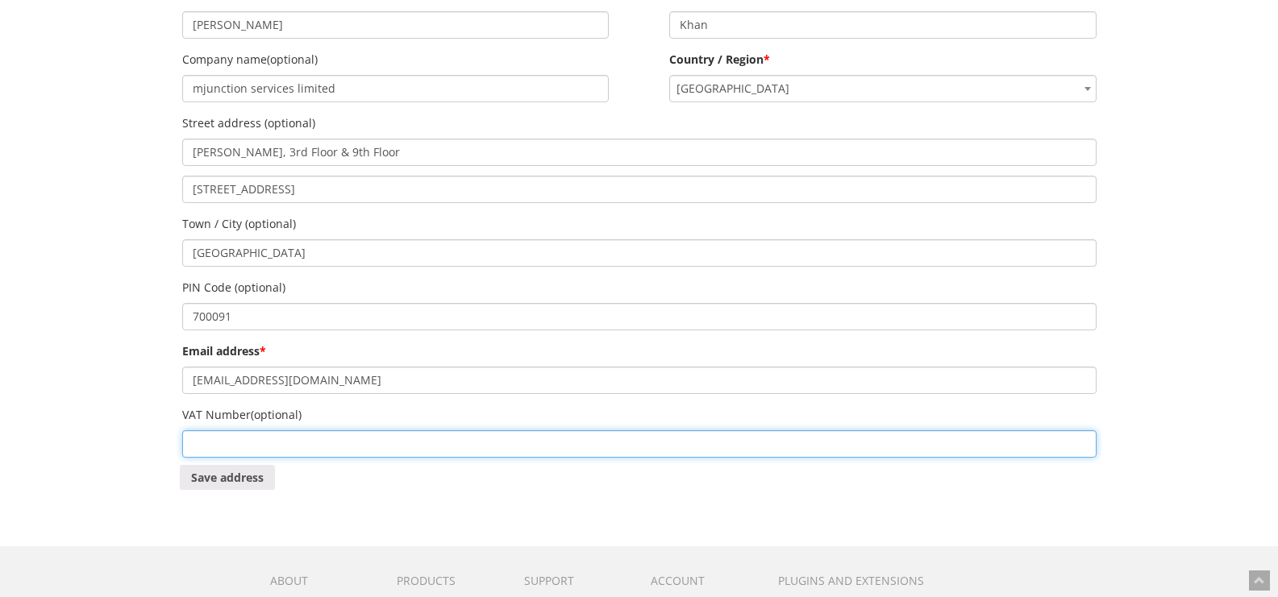
click at [305, 440] on input "VAT Number (optional)" at bounding box center [639, 443] width 914 height 27
click at [288, 447] on input "VAT Number (optional)" at bounding box center [639, 443] width 914 height 27
paste input "19AACCM5881C1ZE"
type input "19AACCM5881C1ZE"
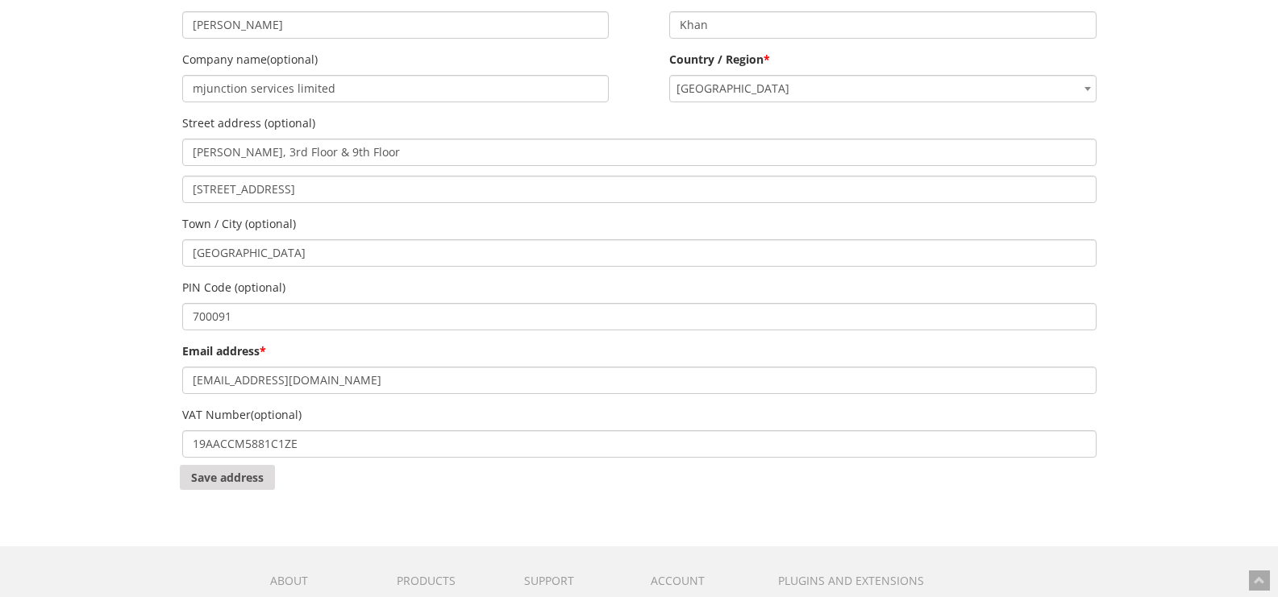
click at [223, 481] on button "Save address" at bounding box center [227, 477] width 95 height 25
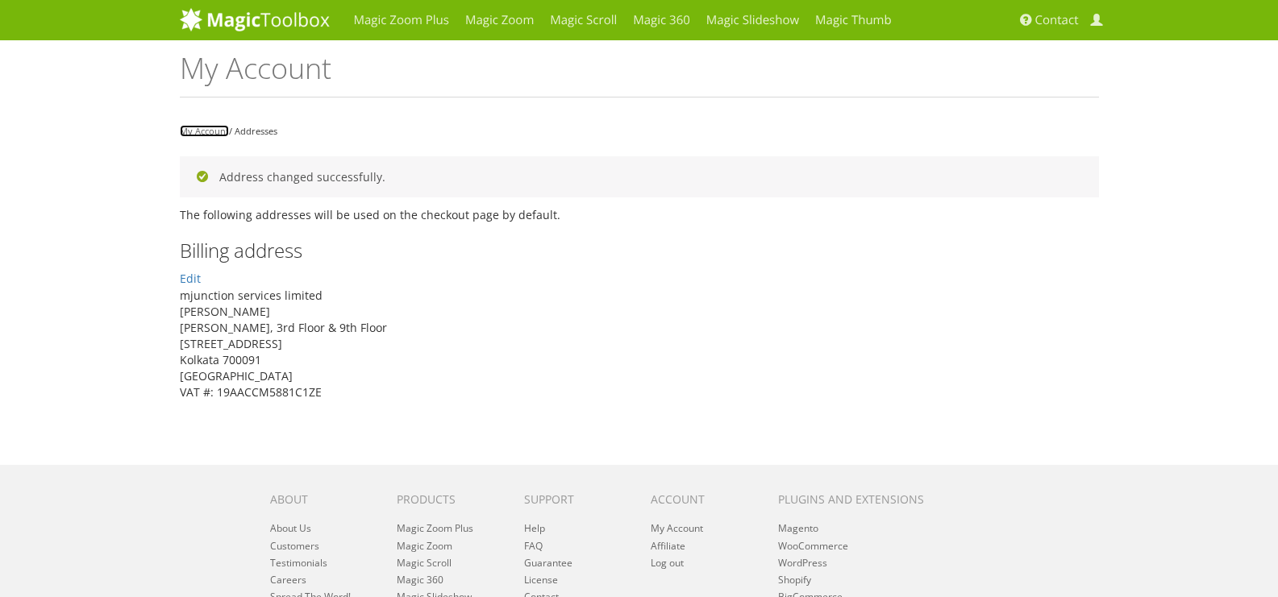
click at [200, 127] on link "My Account" at bounding box center [204, 131] width 49 height 12
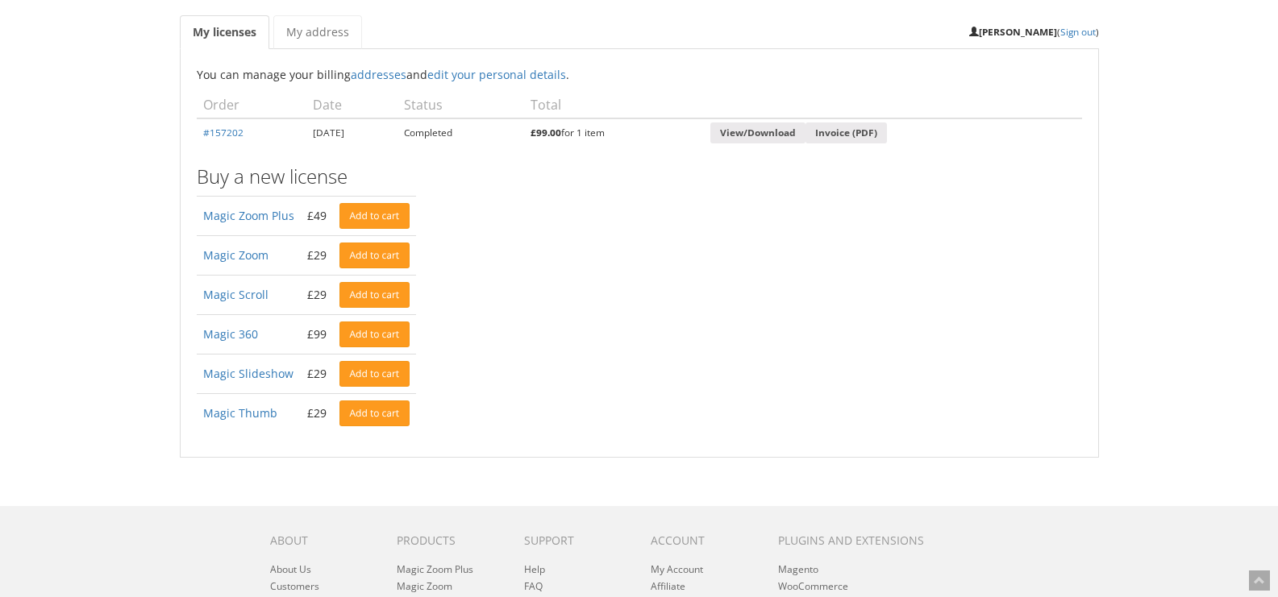
scroll to position [97, 0]
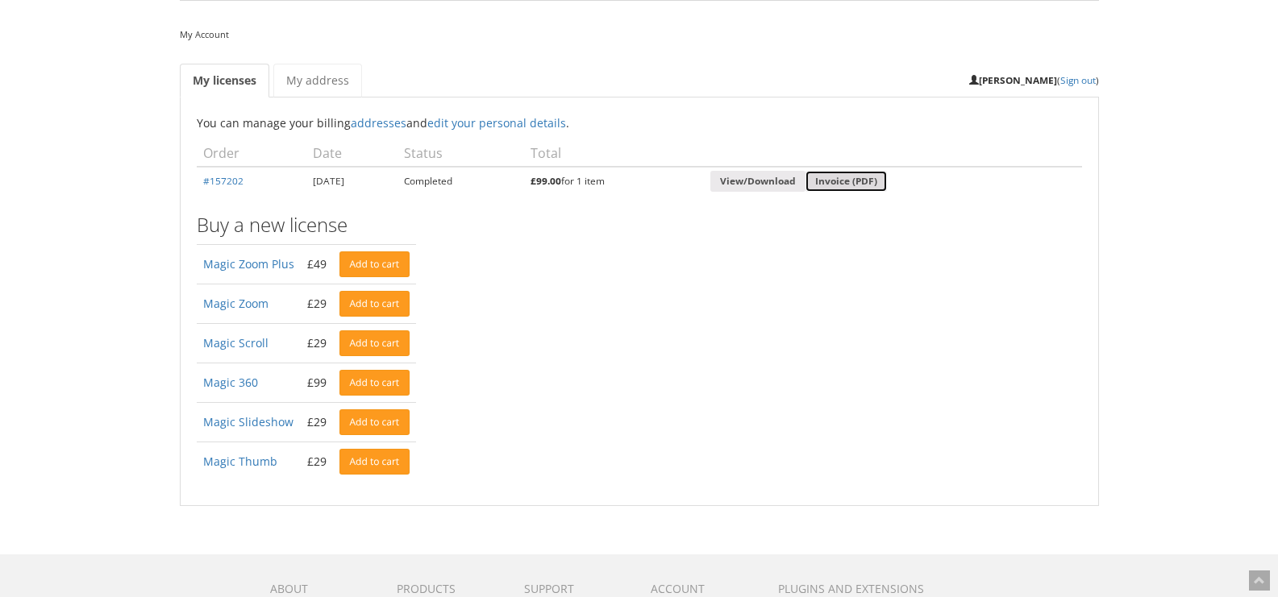
click at [878, 181] on link "Invoice (PDF)" at bounding box center [845, 182] width 81 height 22
click at [803, 183] on link "View/Download" at bounding box center [757, 182] width 95 height 22
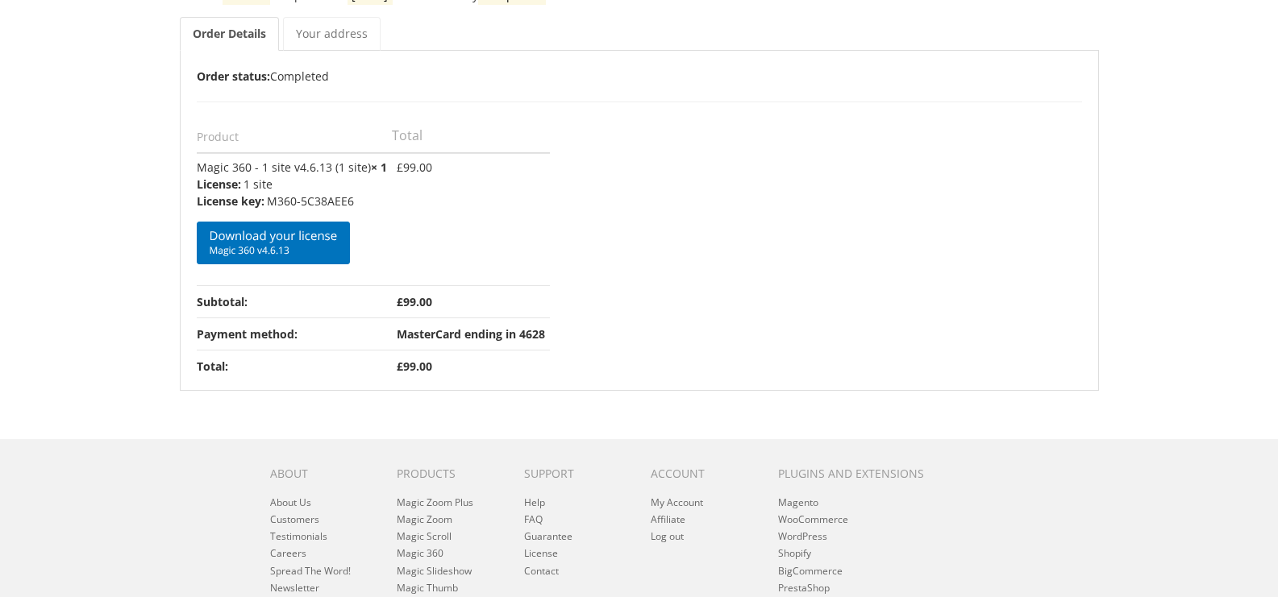
scroll to position [193, 0]
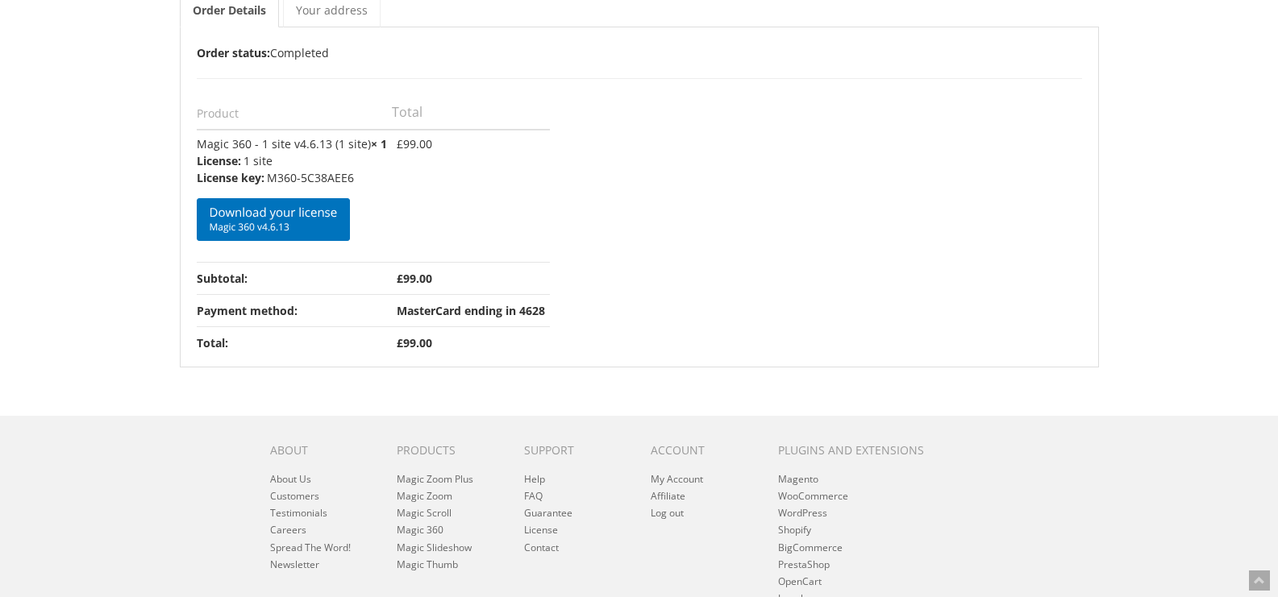
click at [318, 118] on th "Product" at bounding box center [294, 112] width 195 height 35
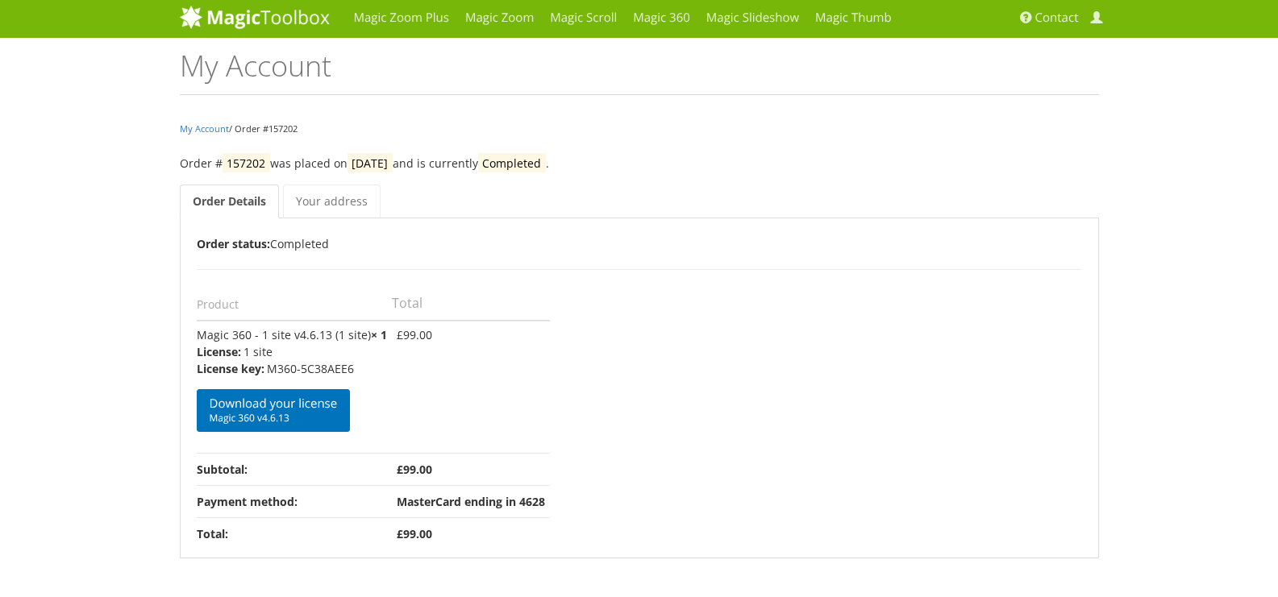
scroll to position [0, 0]
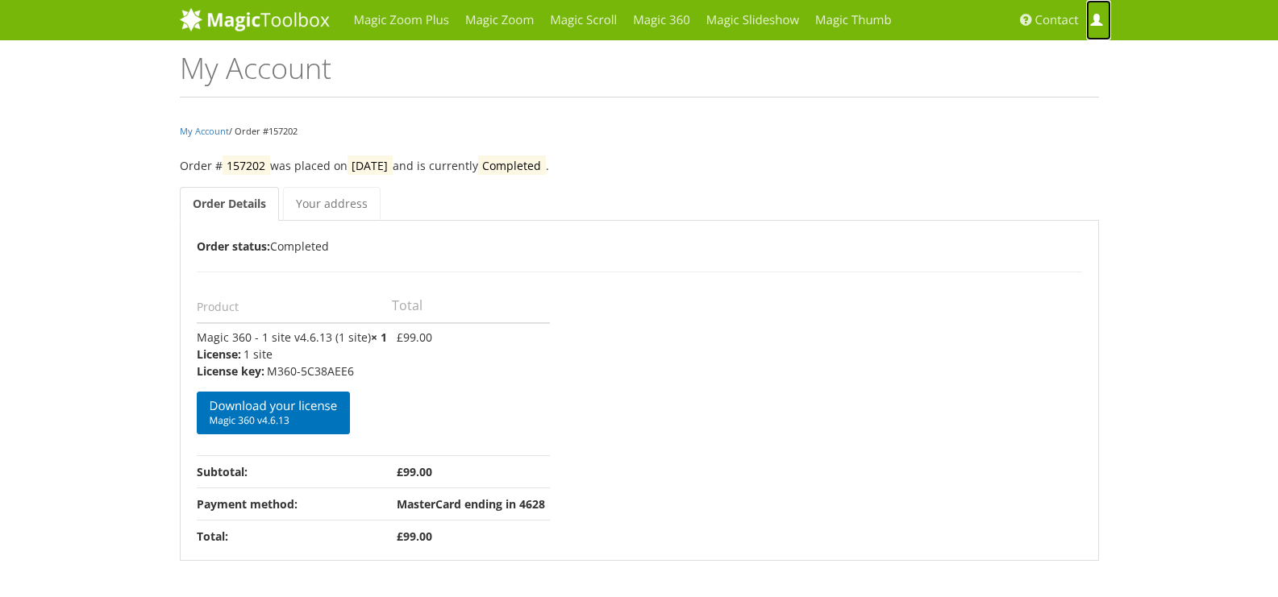
click at [1095, 19] on span at bounding box center [1096, 21] width 12 height 12
click at [265, 408] on link "Download your license Magic 360 v4.6.13" at bounding box center [274, 413] width 154 height 43
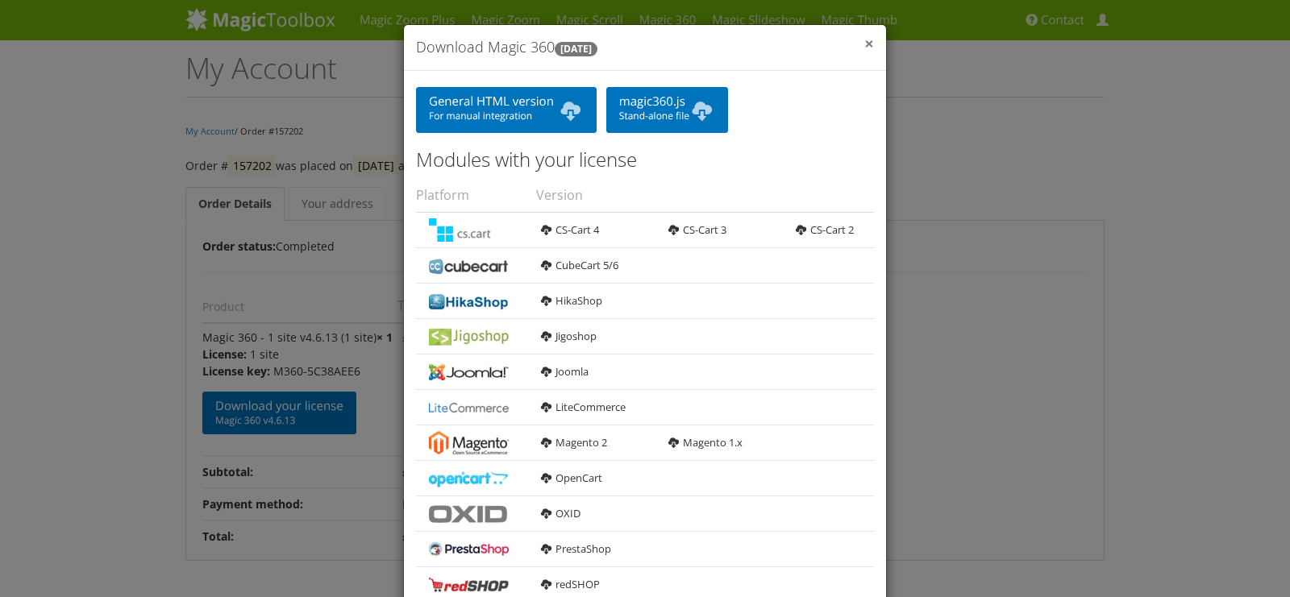
click at [864, 38] on span "×" at bounding box center [869, 43] width 10 height 23
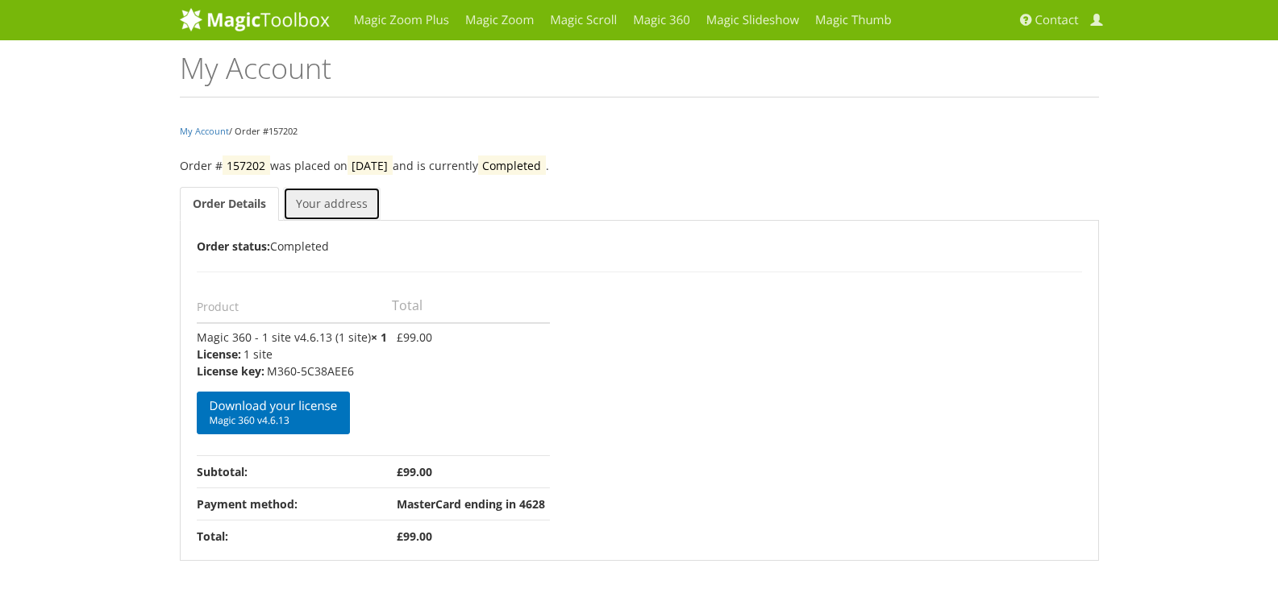
click at [306, 202] on link "Your address" at bounding box center [332, 204] width 98 height 34
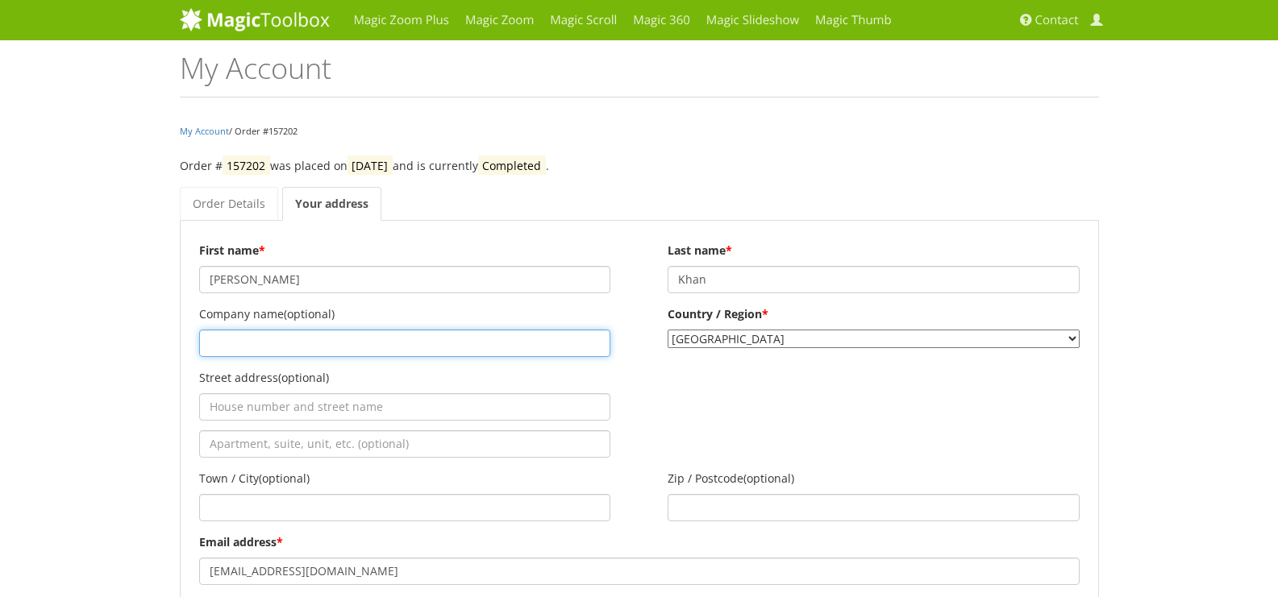
click at [285, 345] on input "Company name (optional)" at bounding box center [404, 343] width 411 height 27
type input "mjunction services limited"
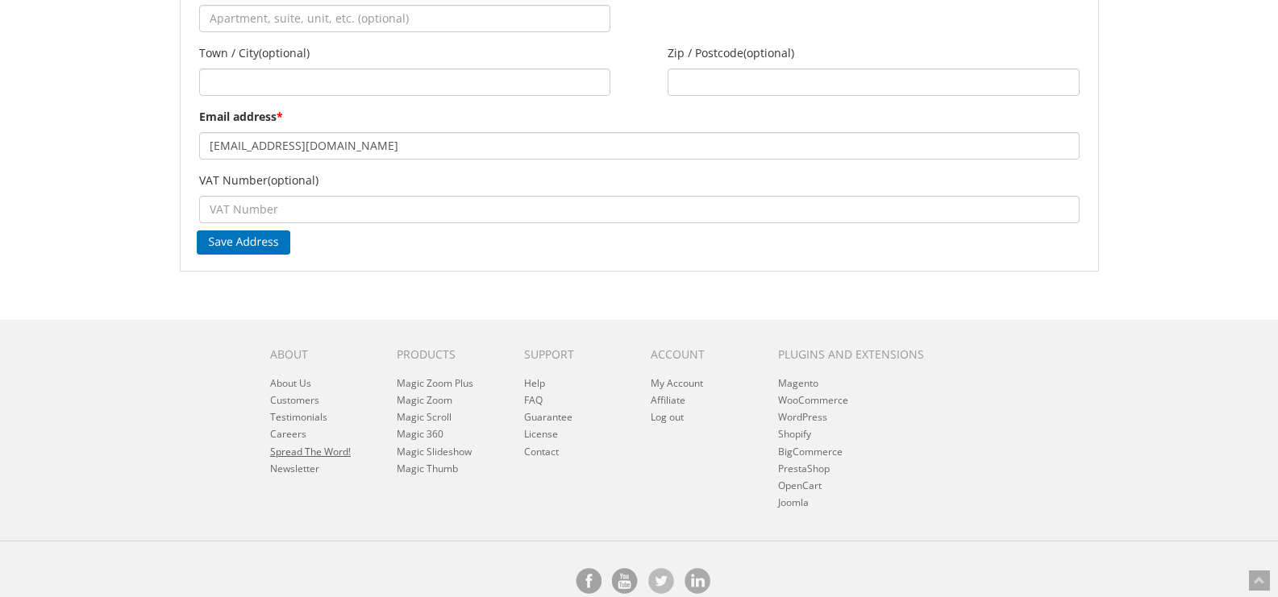
scroll to position [452, 0]
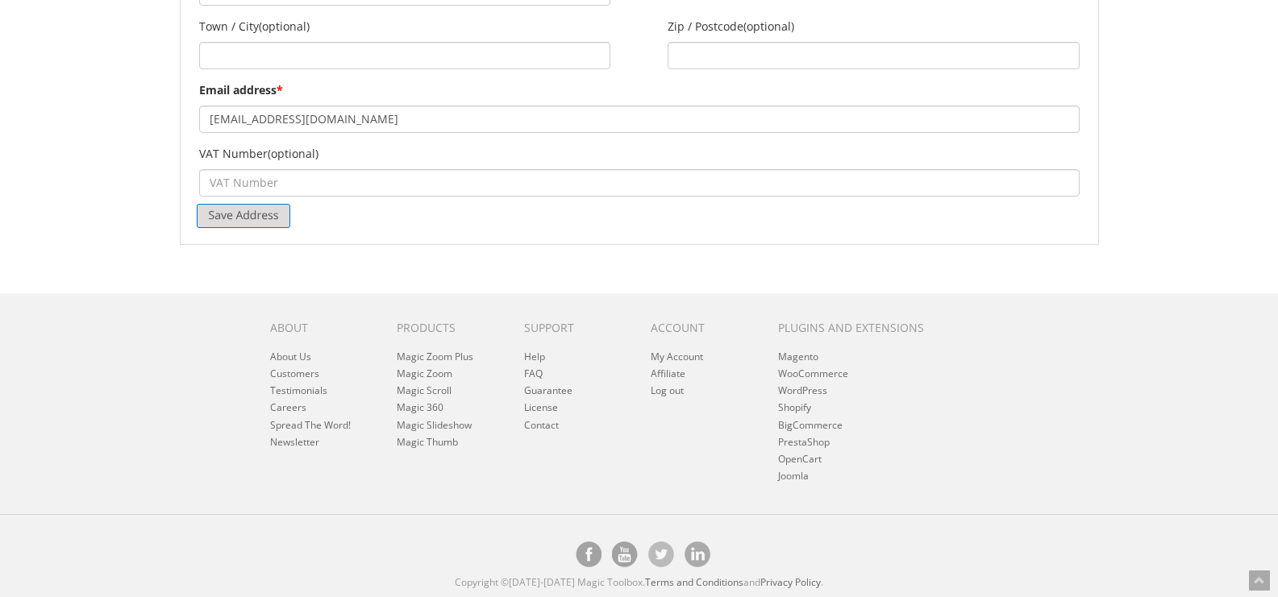
click at [235, 217] on input "Save Address" at bounding box center [244, 216] width 94 height 24
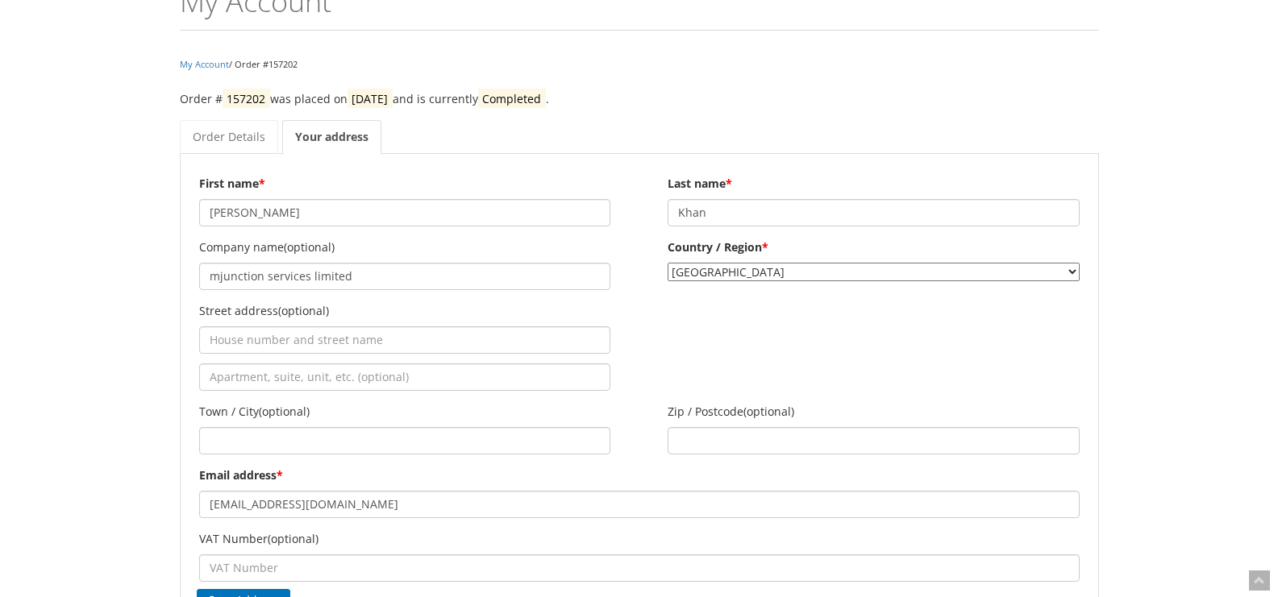
scroll to position [0, 0]
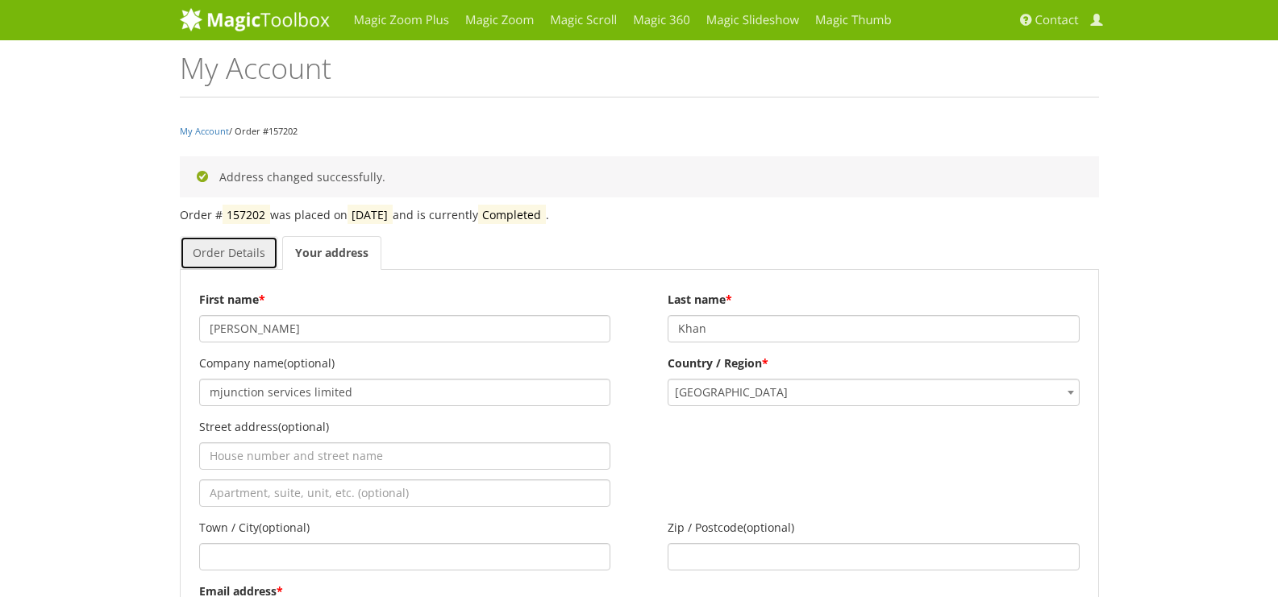
click at [233, 244] on link "Order Details" at bounding box center [229, 253] width 98 height 34
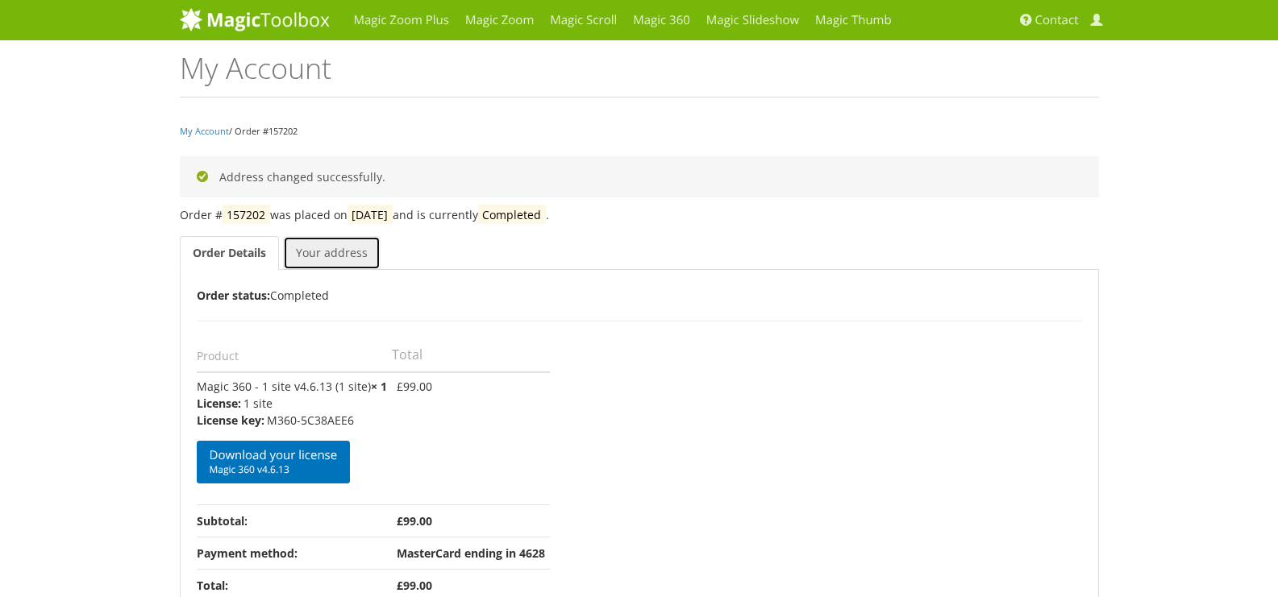
click at [346, 248] on link "Your address" at bounding box center [332, 253] width 98 height 34
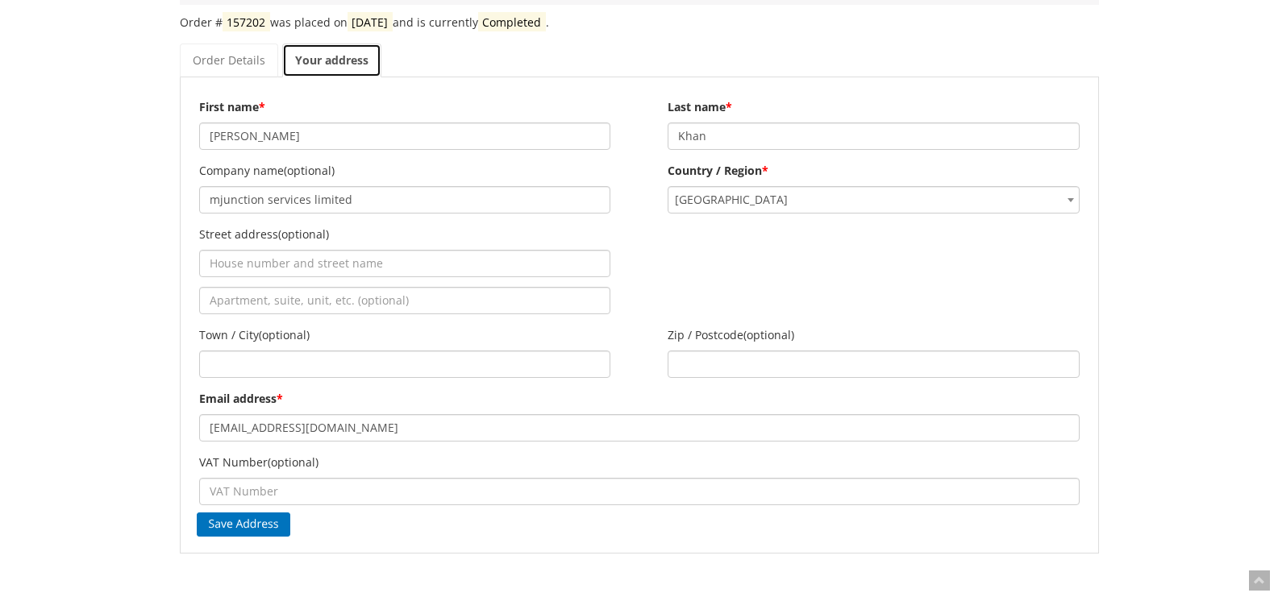
scroll to position [290, 0]
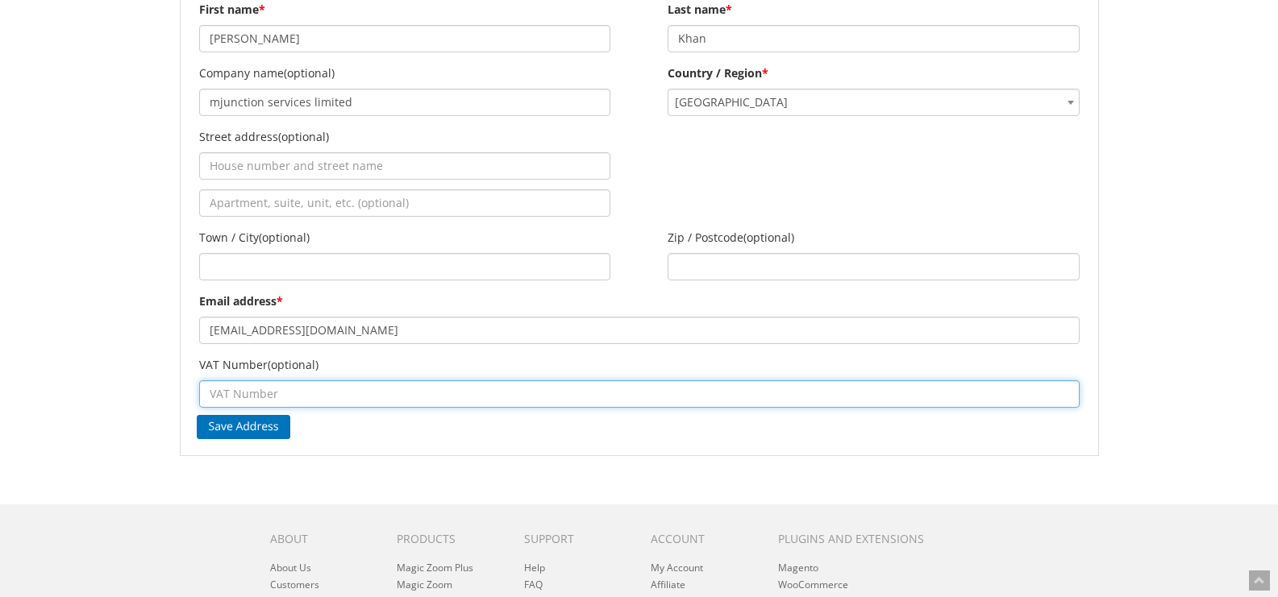
click at [314, 394] on input "VAT Number (optional)" at bounding box center [639, 393] width 880 height 27
type input "19AACCM5881C1ZE"
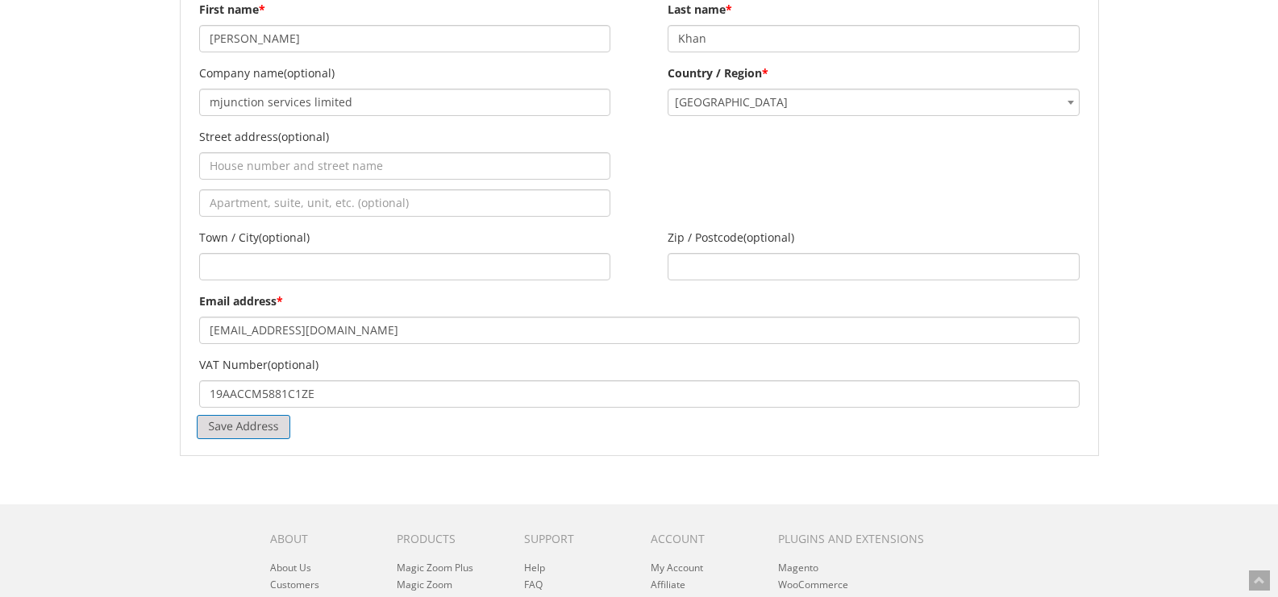
click at [262, 431] on input "Save Address" at bounding box center [244, 427] width 94 height 24
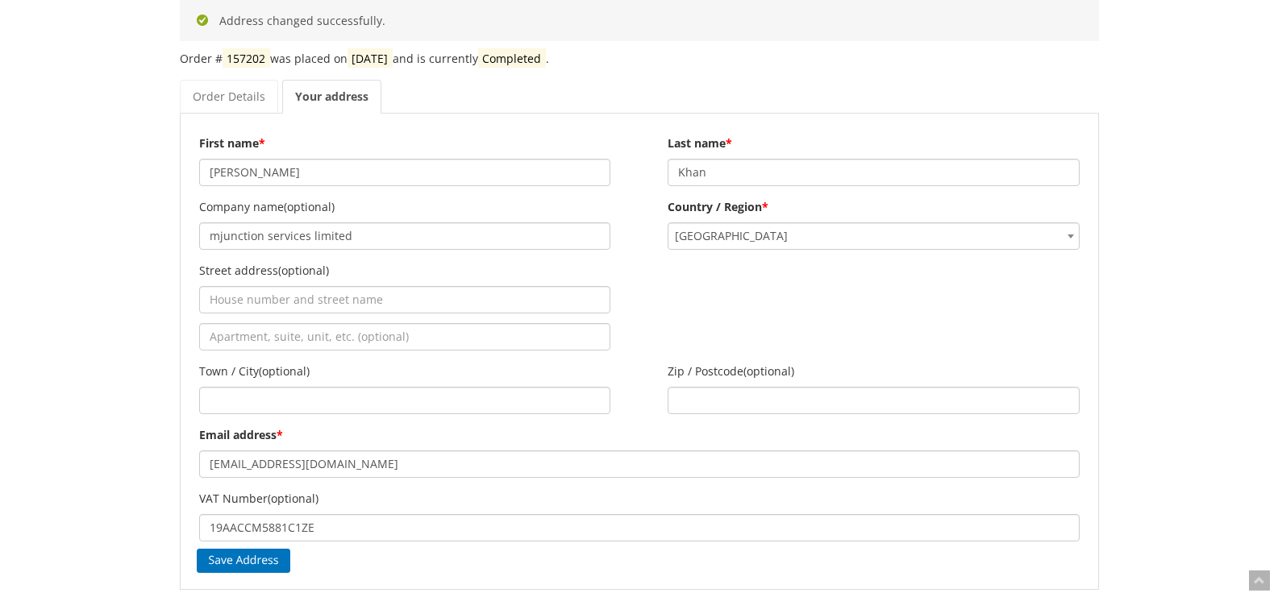
scroll to position [193, 0]
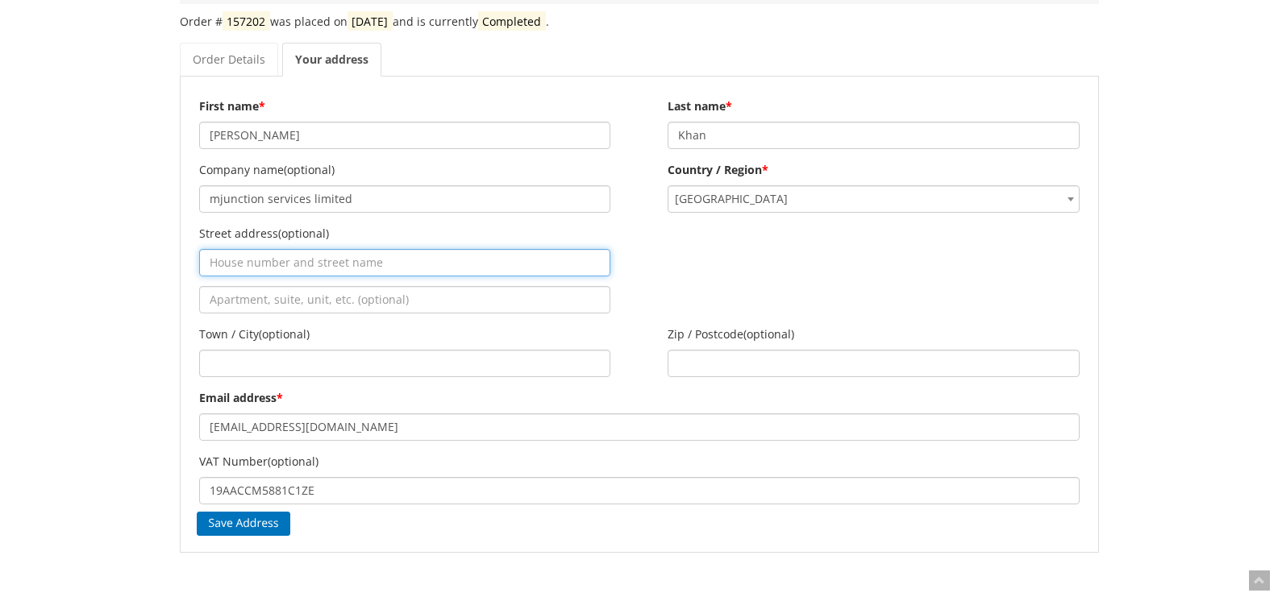
click at [240, 268] on input "Street address (optional)" at bounding box center [404, 262] width 411 height 27
type input "[PERSON_NAME], 3rd Floor & 9th Floor"
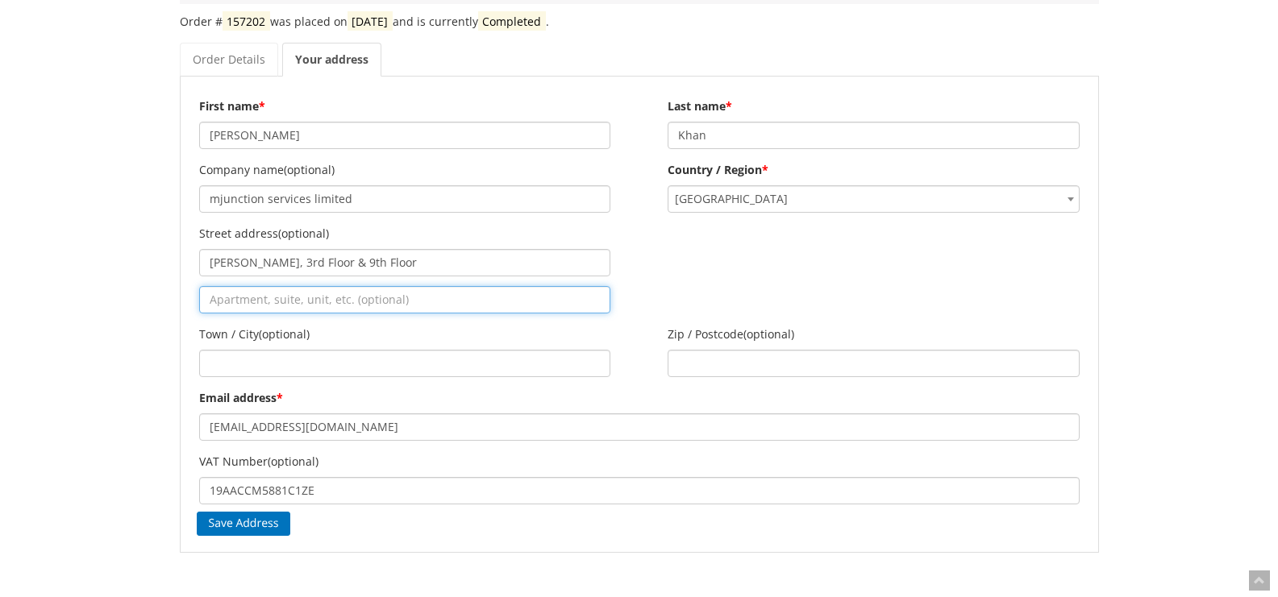
click at [269, 298] on input "Apartment, suite, unit, etc. (optional)" at bounding box center [404, 299] width 411 height 27
type input "[STREET_ADDRESS]"
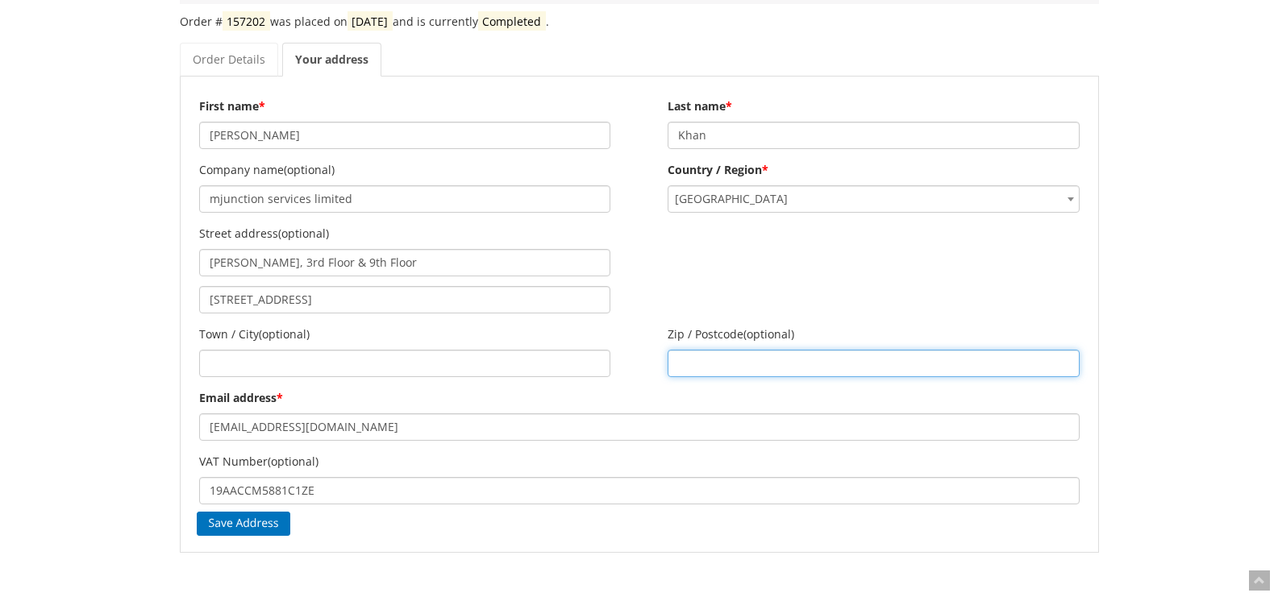
click at [709, 354] on input "Zip / Postcode (optional)" at bounding box center [872, 363] width 411 height 27
type input "700091"
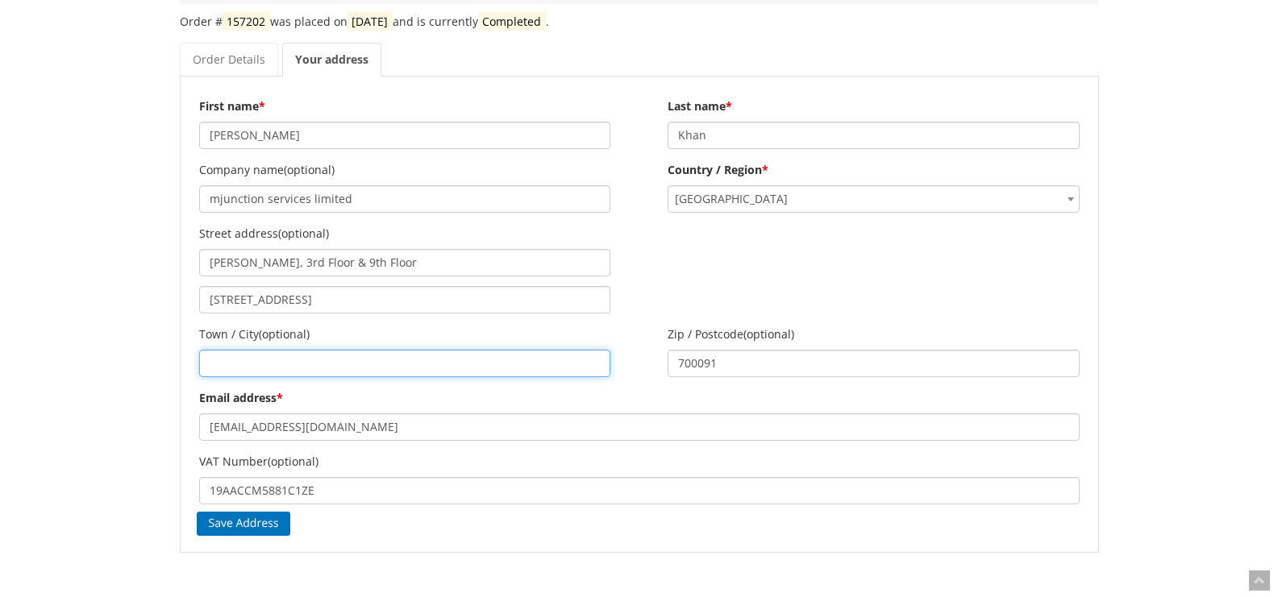
drag, startPoint x: 403, startPoint y: 363, endPoint x: 400, endPoint y: 371, distance: 8.7
click at [402, 363] on input "Town / City (optional)" at bounding box center [404, 363] width 411 height 27
type input "[GEOGRAPHIC_DATA]"
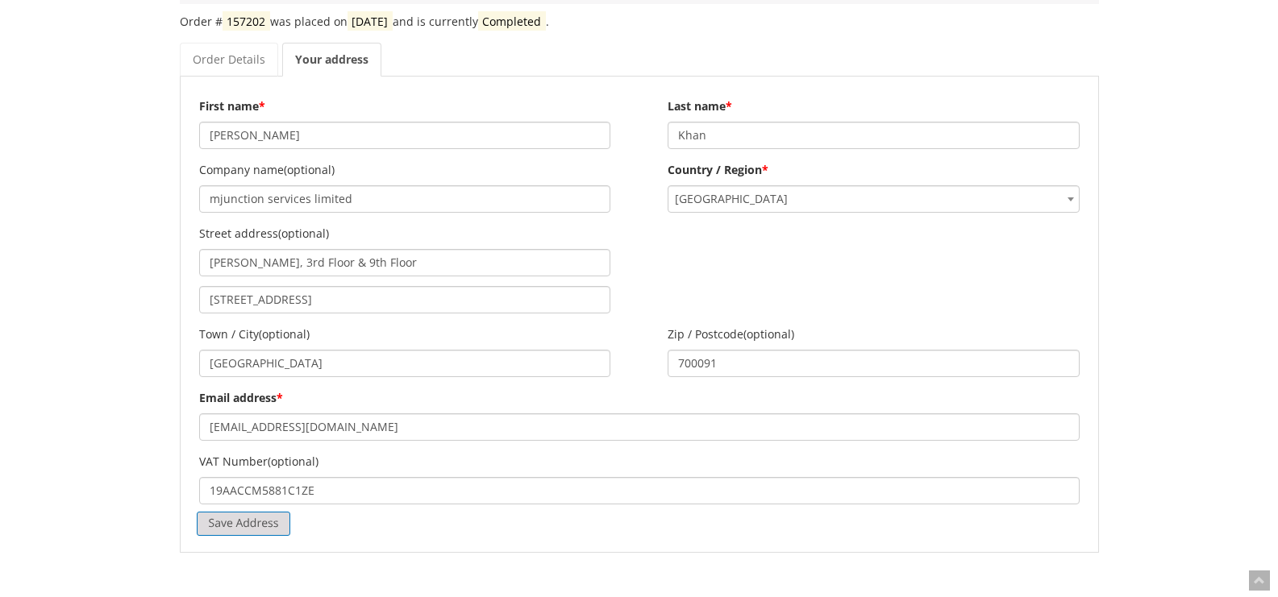
click at [260, 525] on input "Save Address" at bounding box center [244, 524] width 94 height 24
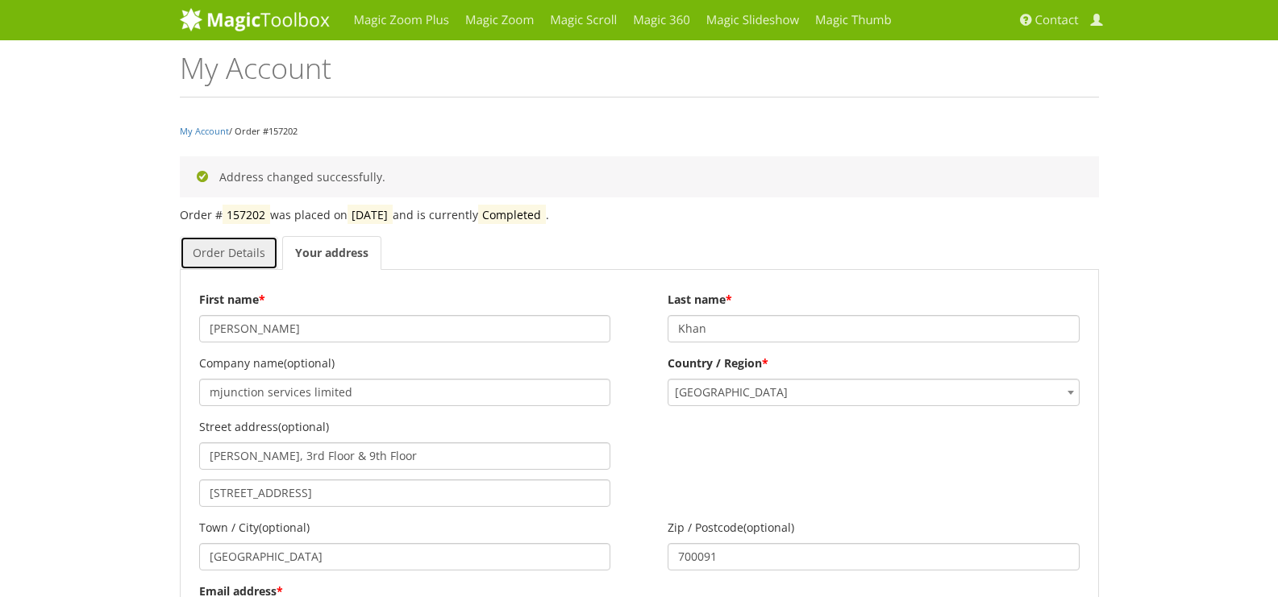
click at [228, 256] on link "Order Details" at bounding box center [229, 253] width 98 height 34
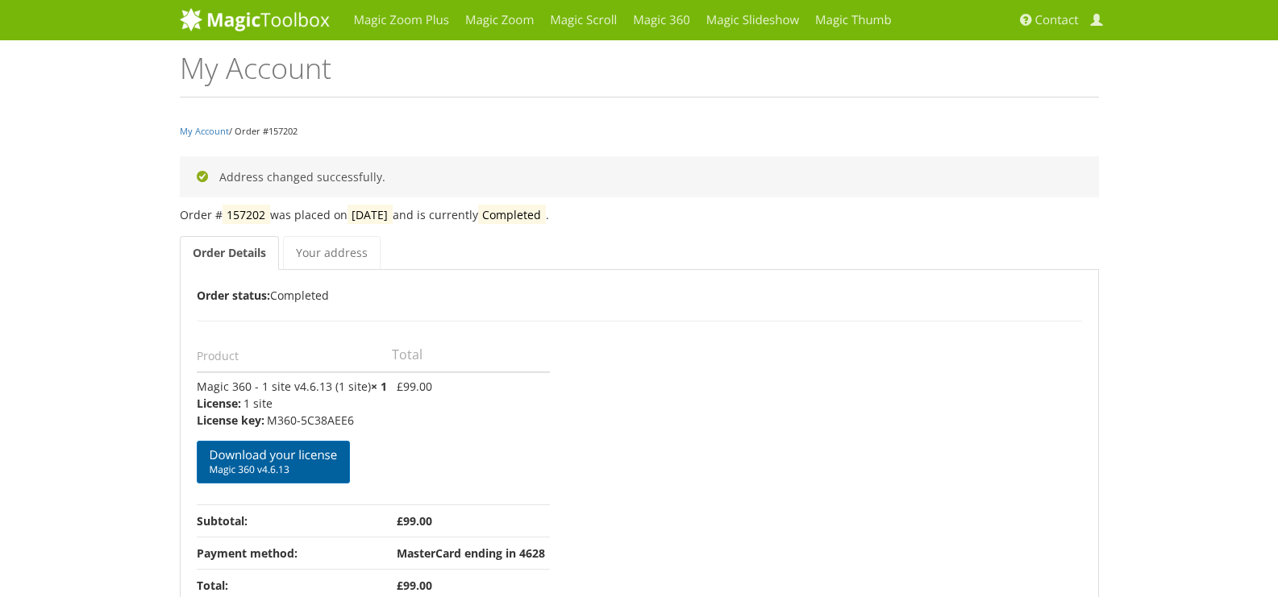
click at [297, 467] on span "Magic 360 v4.6.13" at bounding box center [274, 469] width 128 height 13
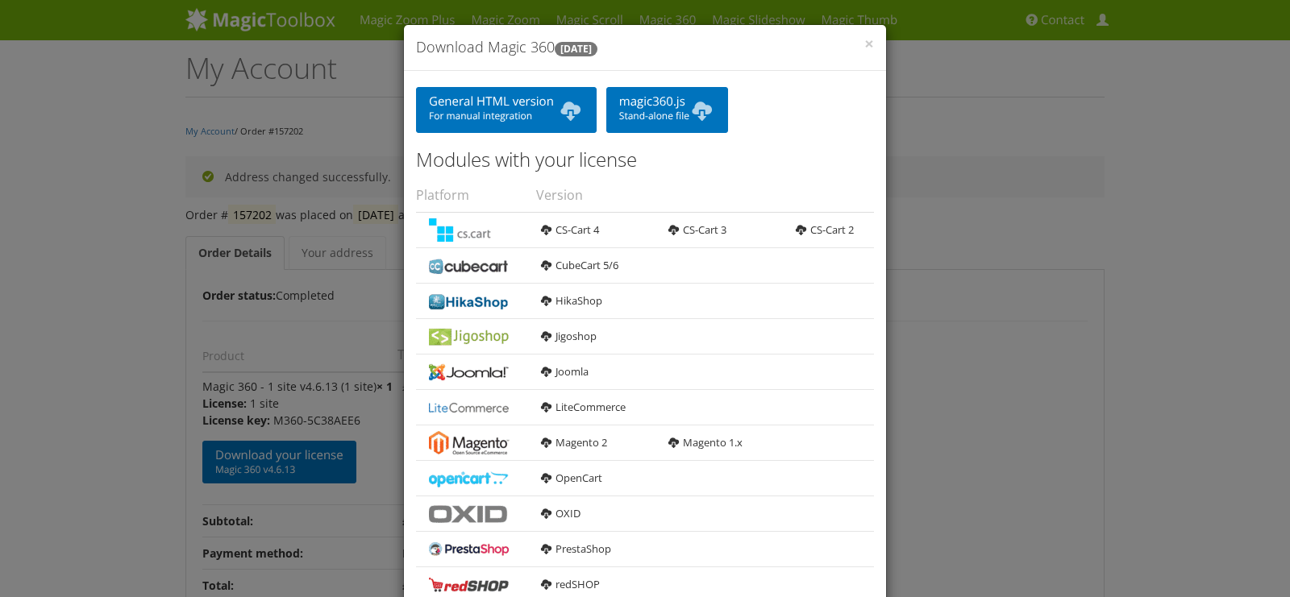
click at [169, 334] on div "× Download Magic 360 [DATE] General HTML version For manual integration magic36…" at bounding box center [645, 298] width 1290 height 597
